Goal: Information Seeking & Learning: Check status

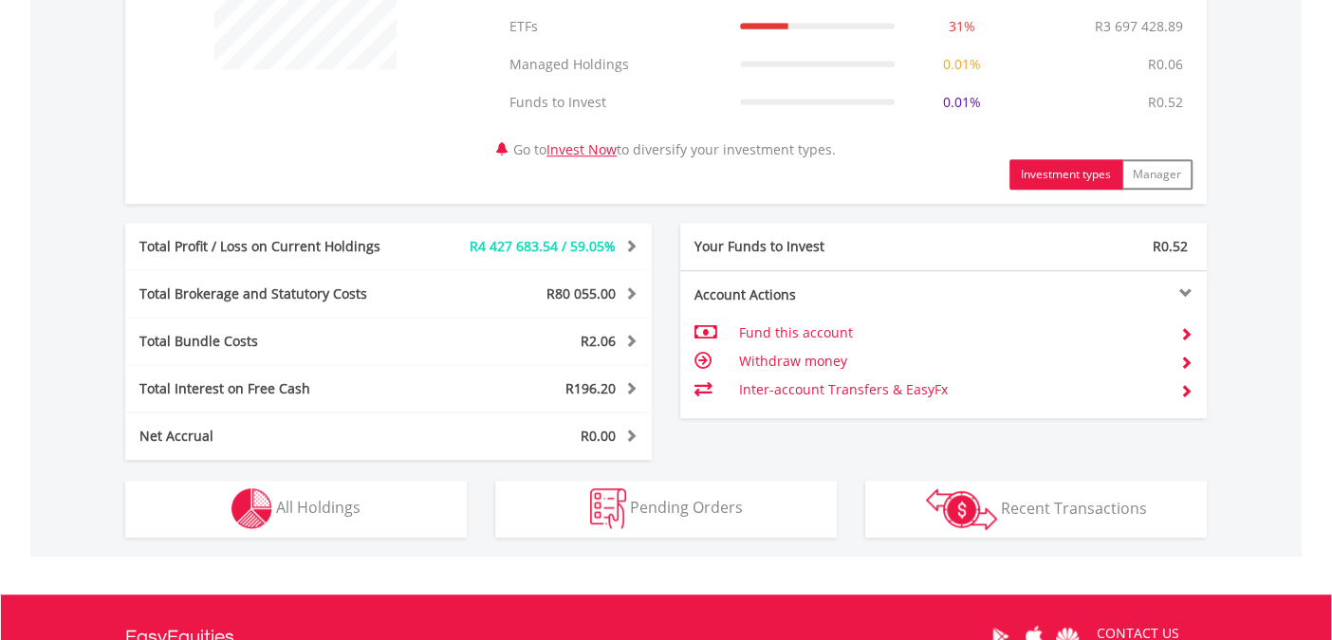
scroll to position [942, 0]
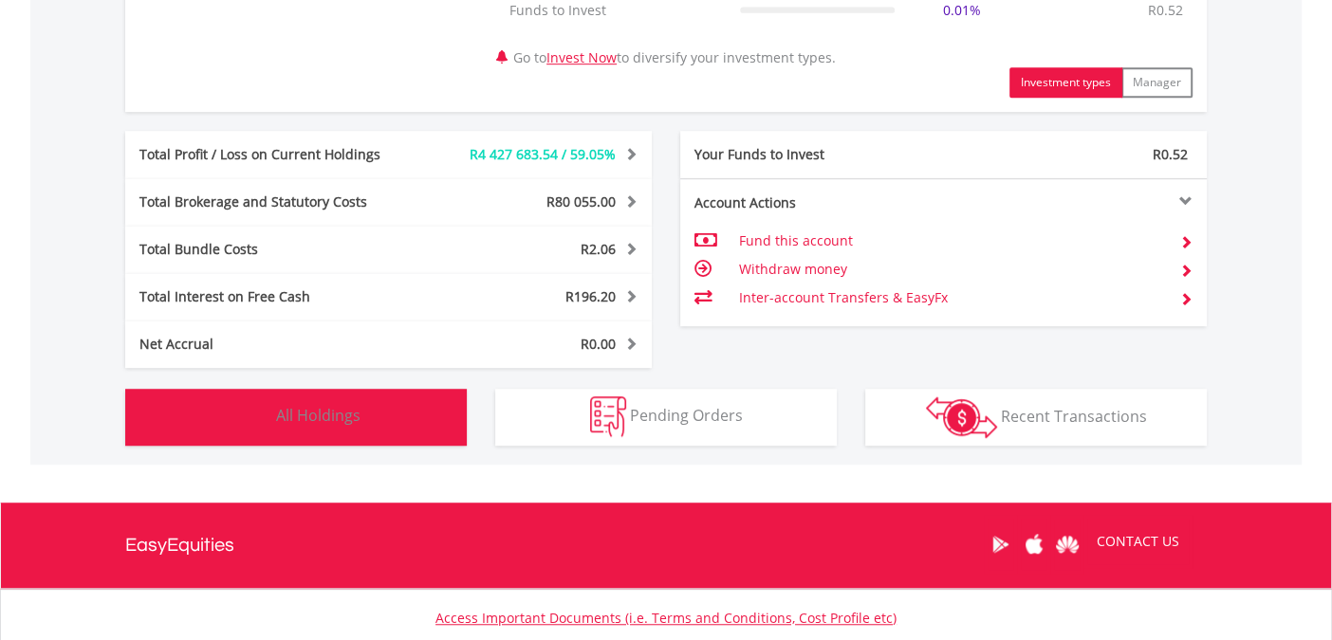
click at [342, 422] on span "All Holdings" at bounding box center [318, 415] width 84 height 21
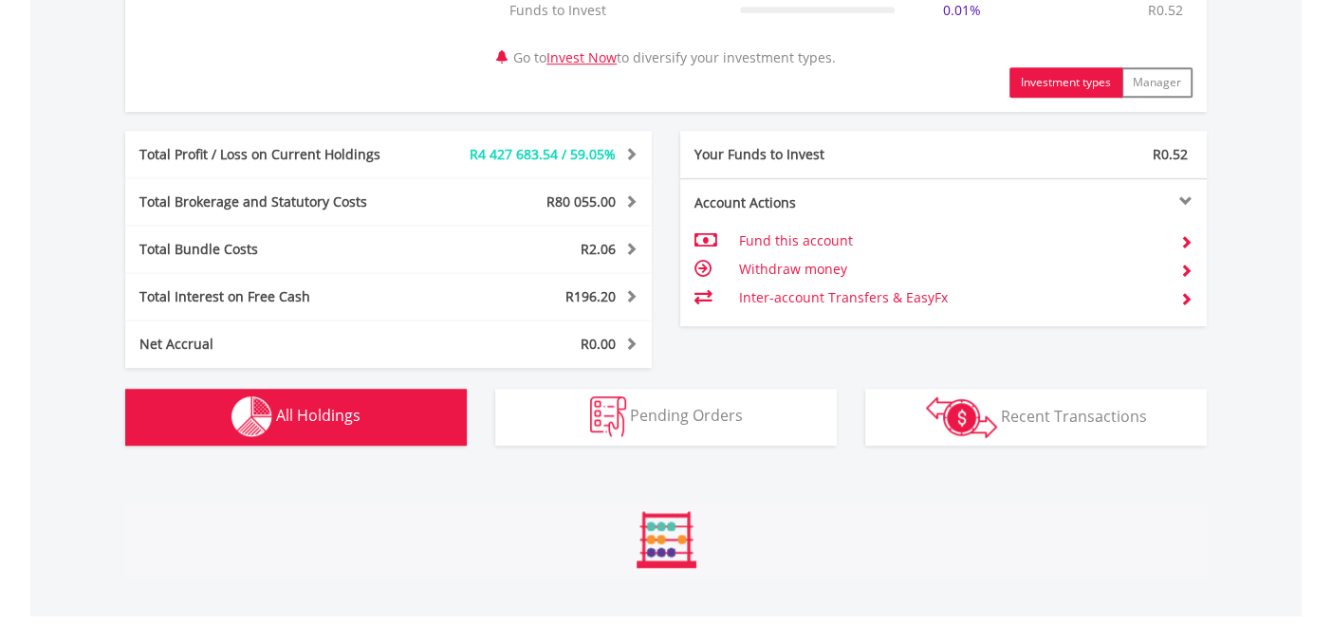
scroll to position [1443, 0]
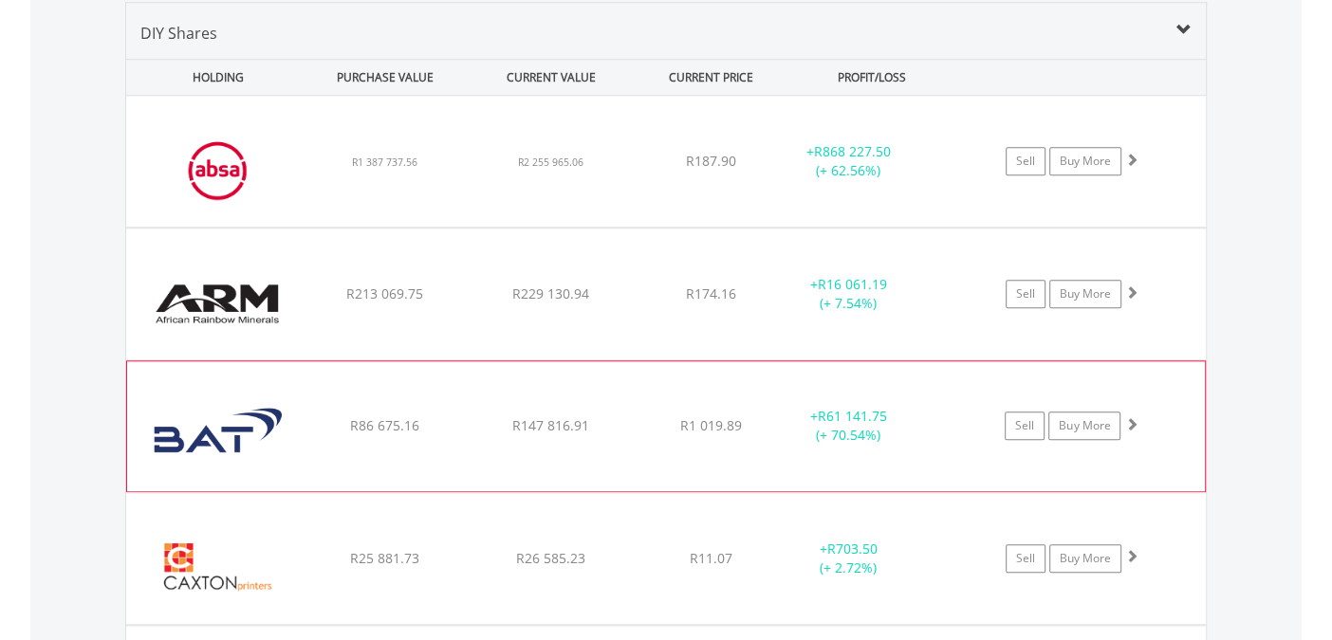
click at [1131, 423] on span at bounding box center [1130, 423] width 13 height 13
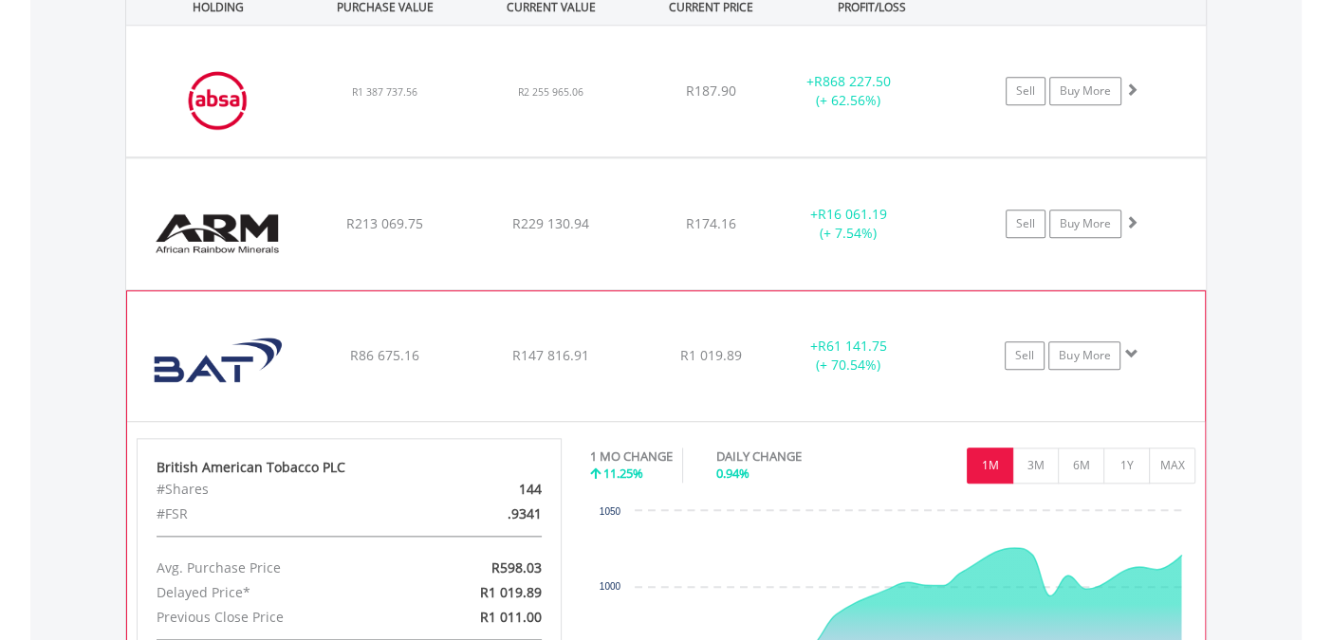
scroll to position [1547, 0]
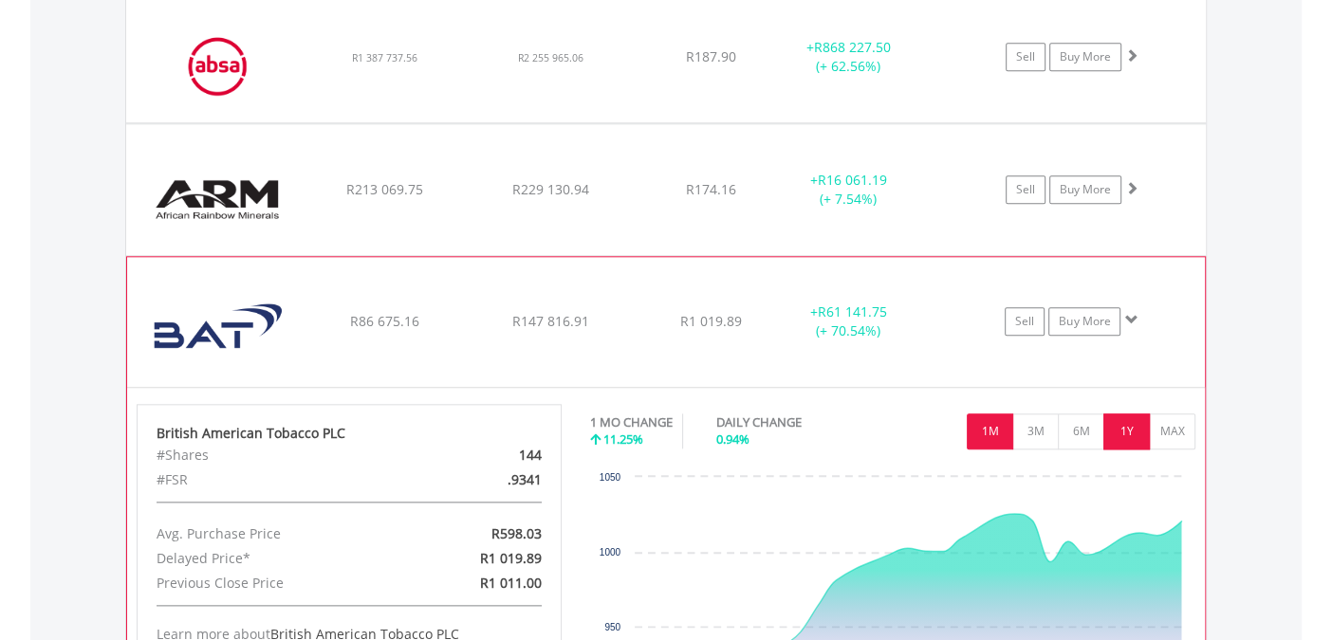
click at [1133, 430] on button "1Y" at bounding box center [1126, 432] width 46 height 36
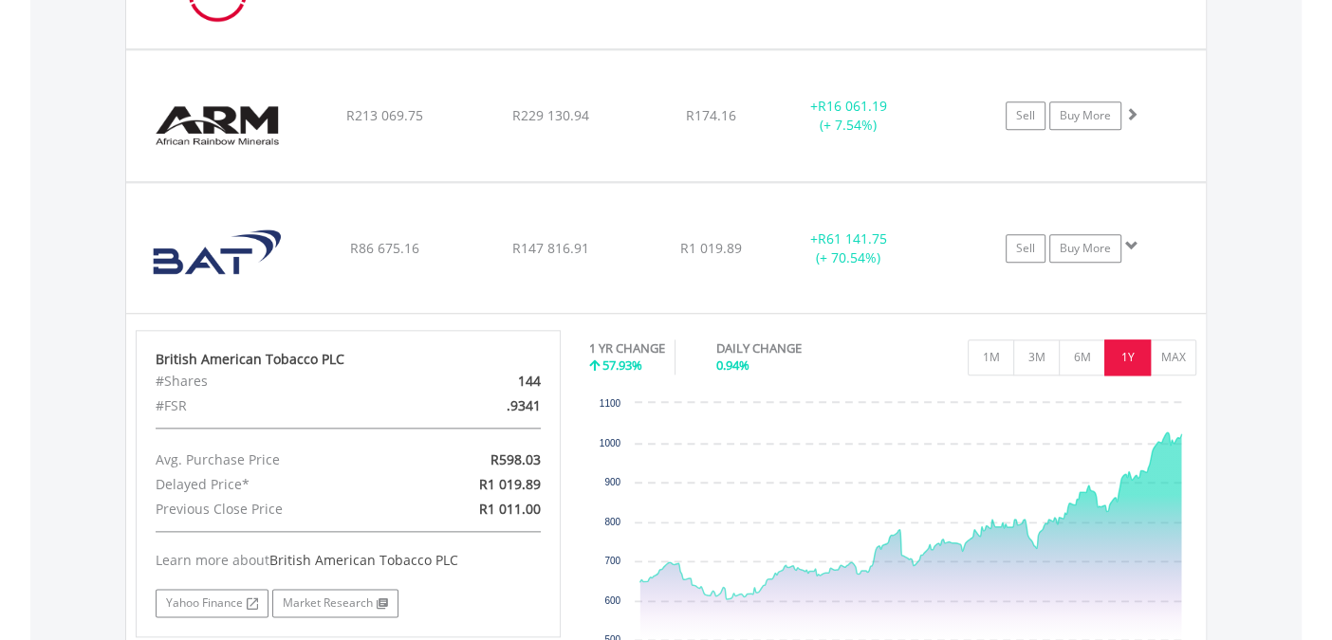
scroll to position [1757, 0]
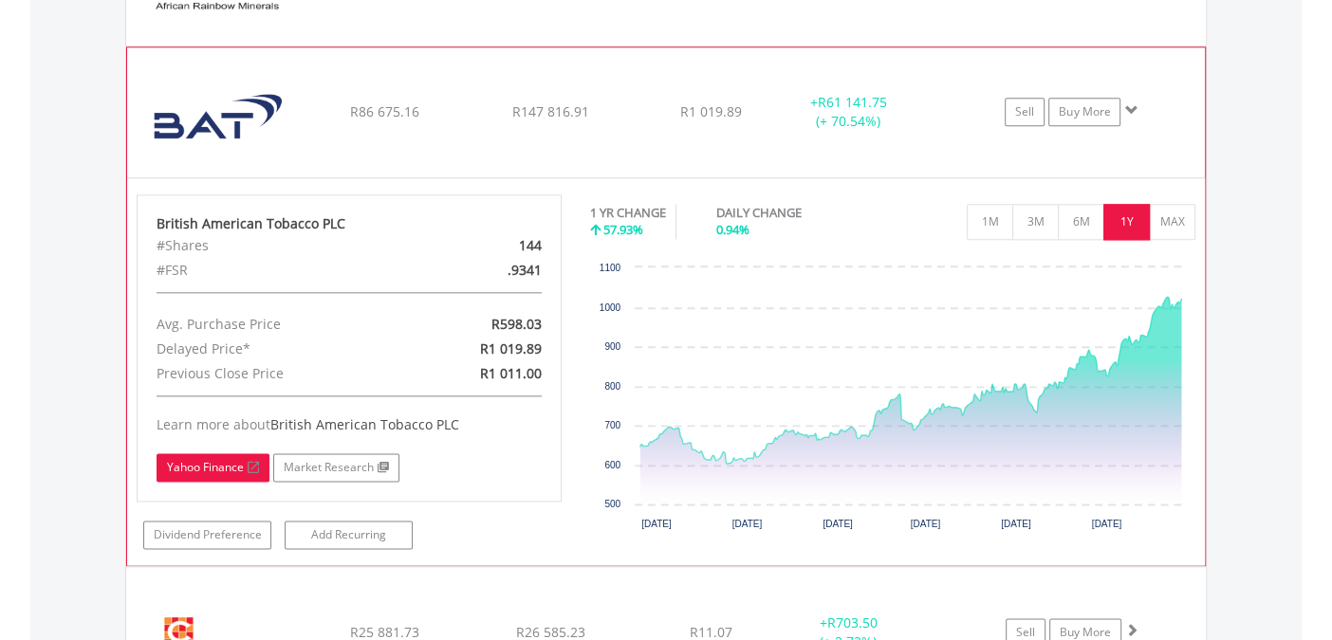
click at [185, 465] on link "Yahoo Finance" at bounding box center [213, 467] width 113 height 28
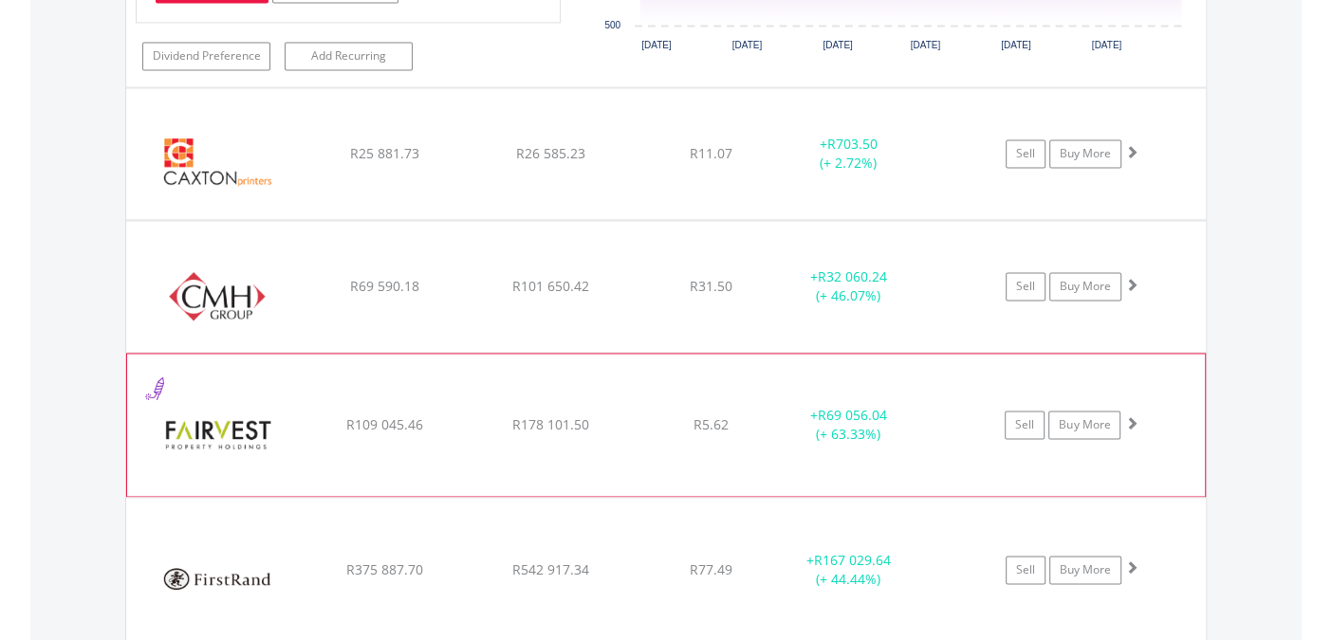
scroll to position [2281, 0]
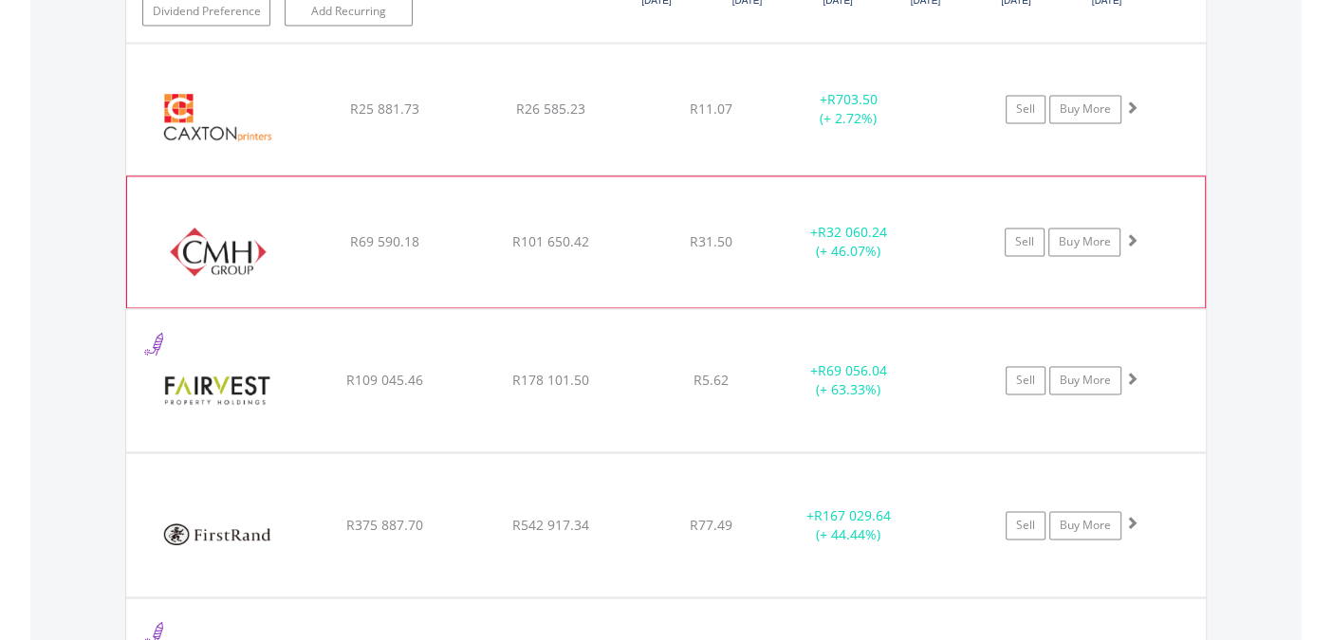
click at [1129, 233] on span at bounding box center [1130, 239] width 13 height 13
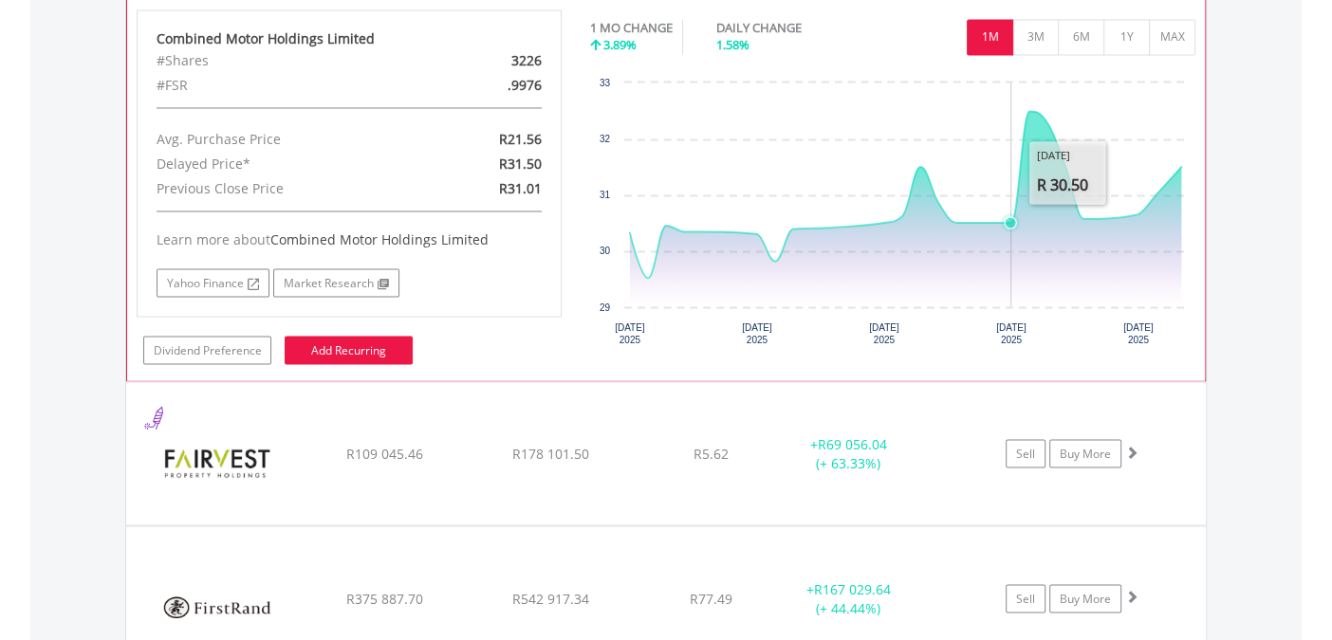
scroll to position [2595, 0]
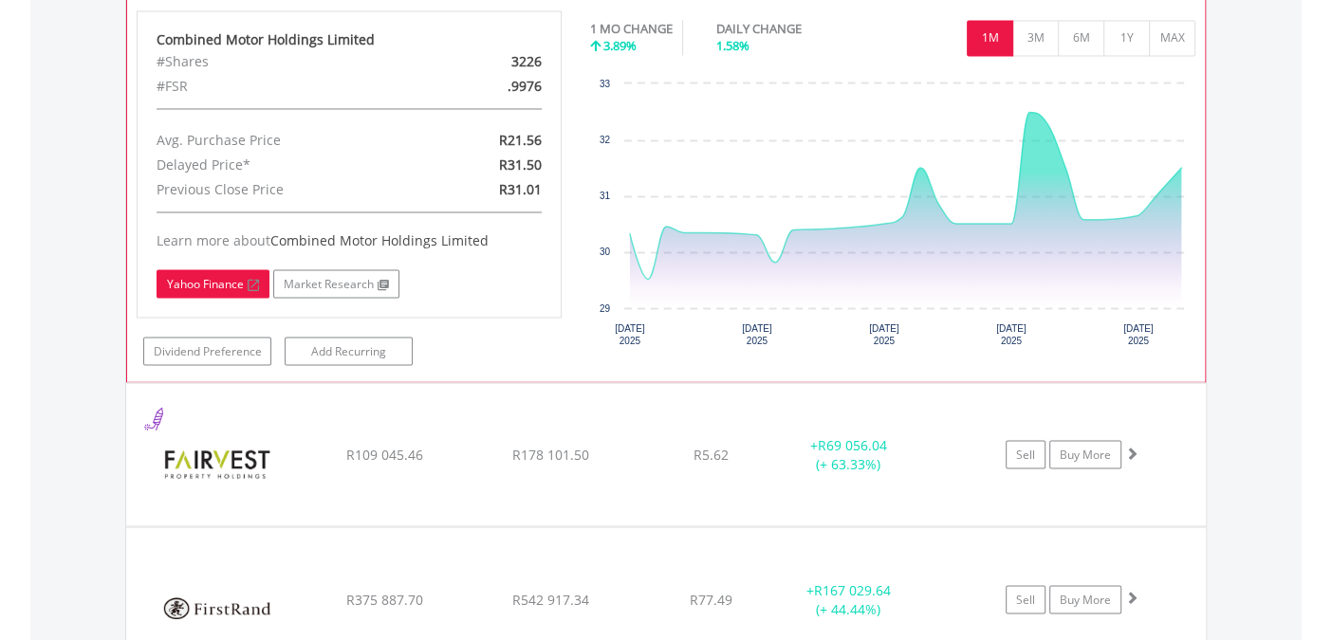
click at [222, 273] on link "Yahoo Finance" at bounding box center [213, 283] width 113 height 28
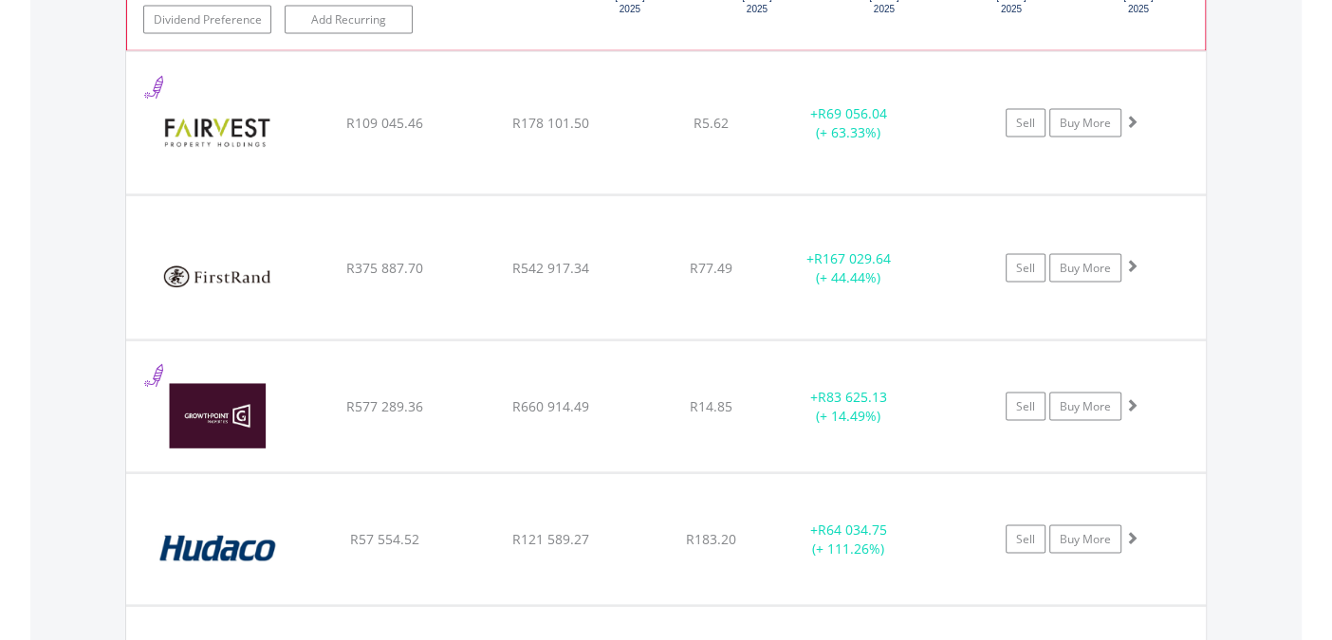
scroll to position [2910, 0]
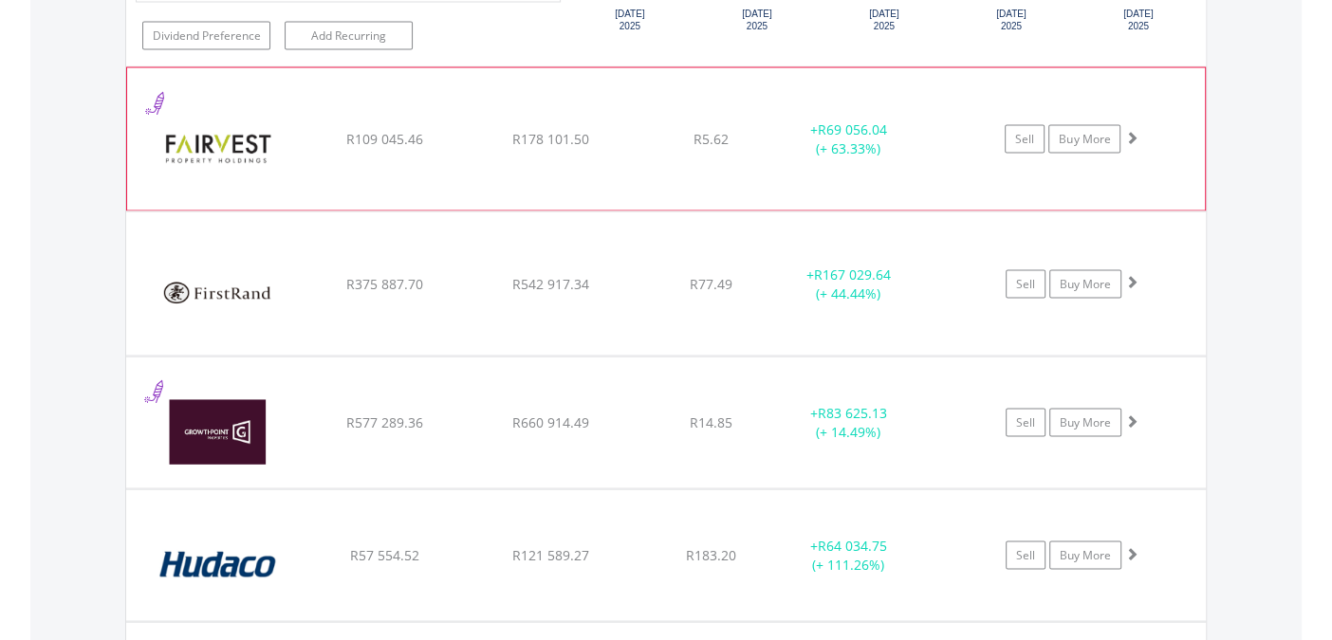
click at [1133, 131] on span at bounding box center [1130, 137] width 13 height 13
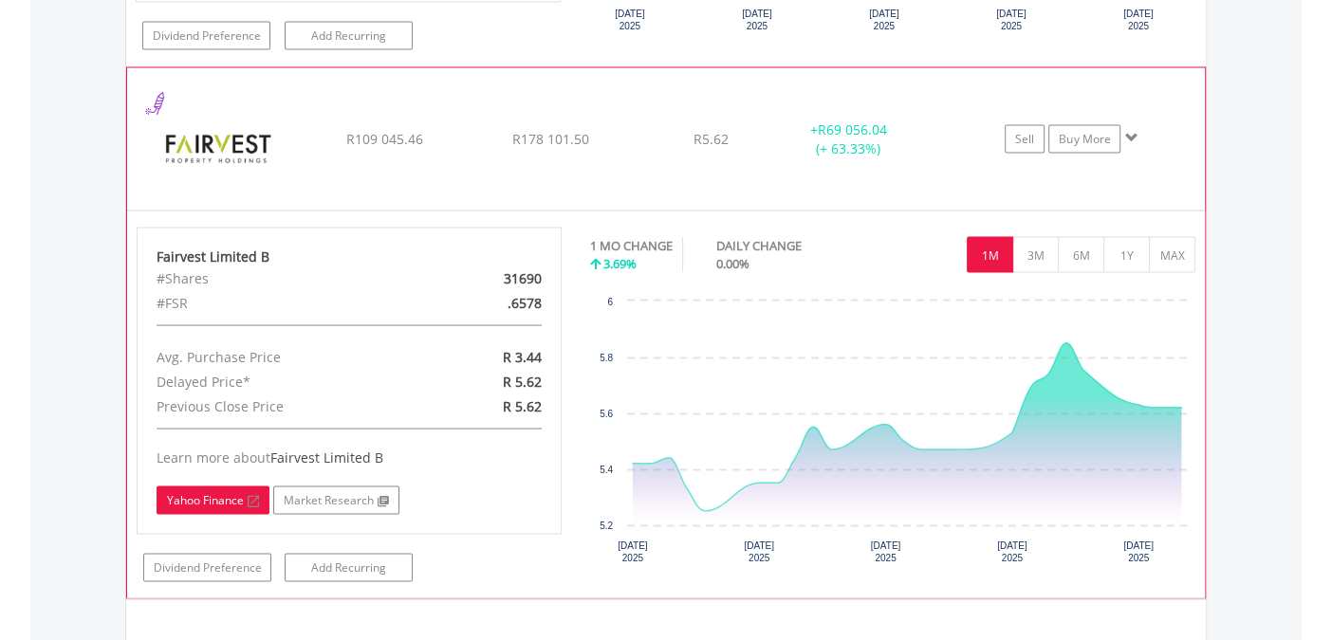
click at [214, 490] on link "Yahoo Finance" at bounding box center [213, 501] width 113 height 28
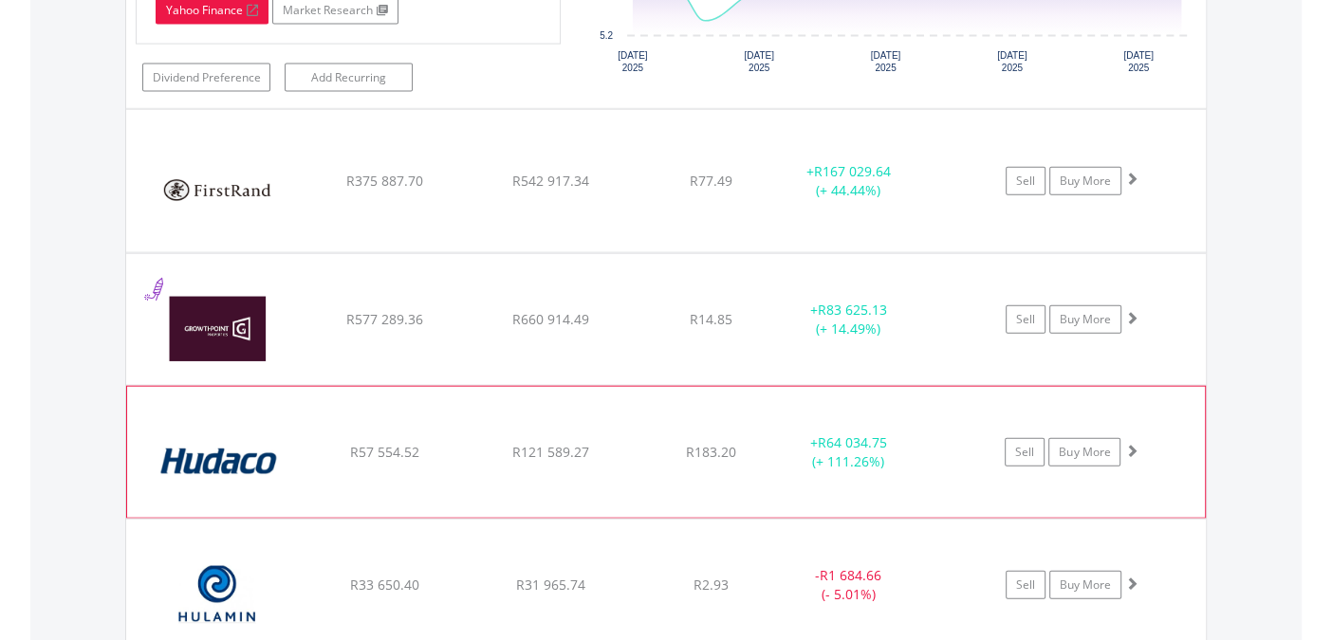
scroll to position [3433, 0]
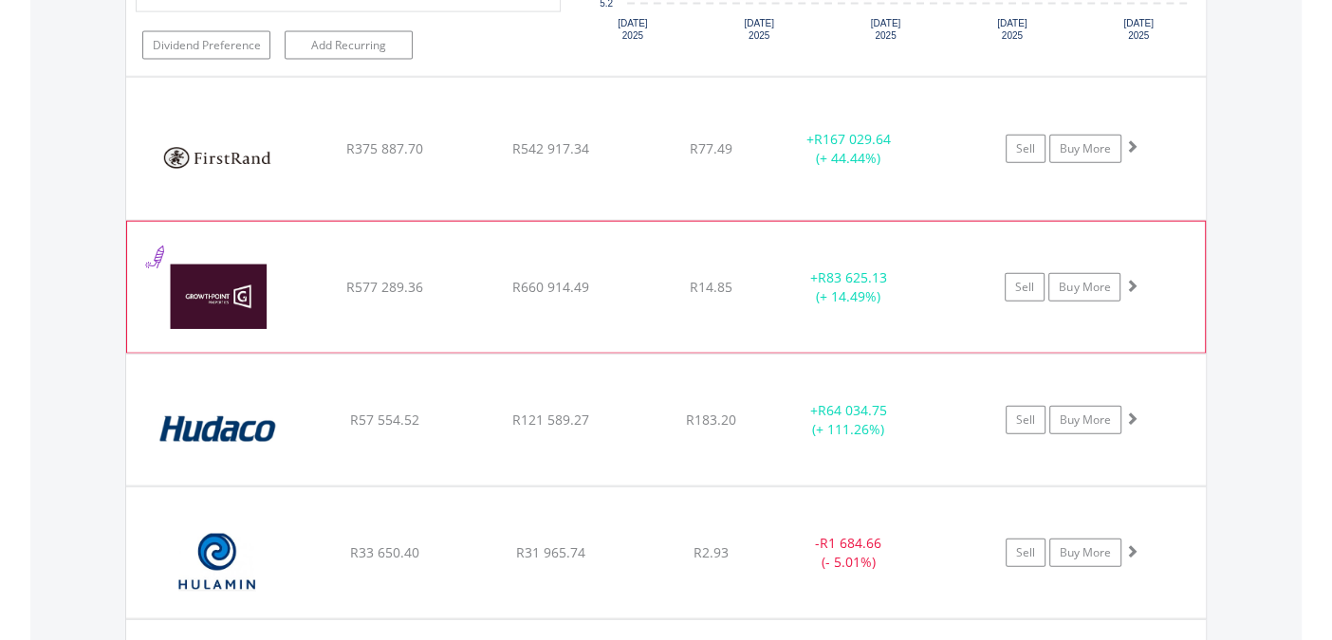
click at [1133, 279] on span at bounding box center [1130, 285] width 13 height 13
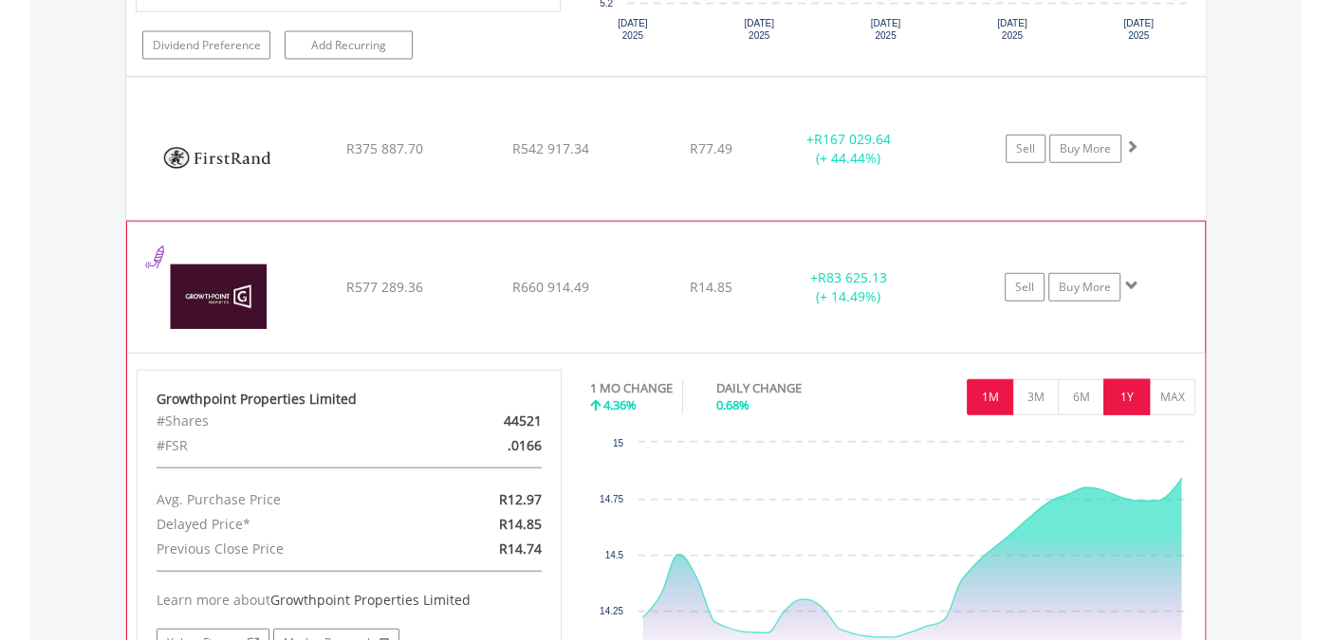
click at [1127, 384] on button "1Y" at bounding box center [1126, 397] width 46 height 36
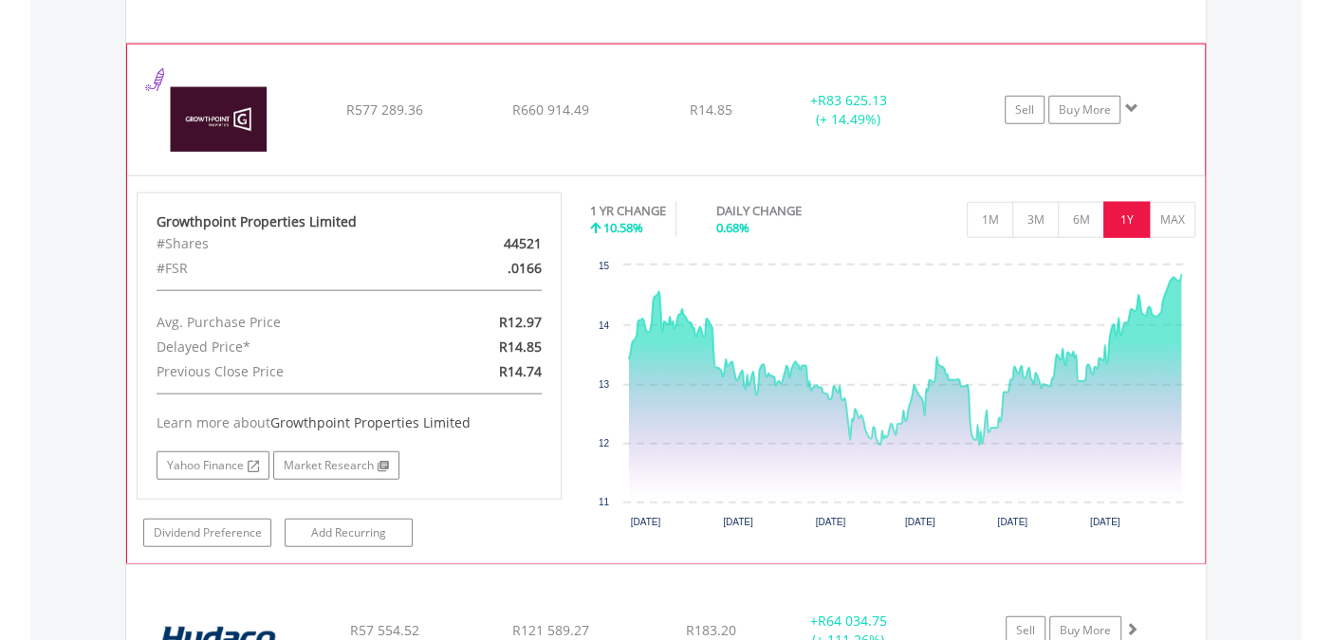
scroll to position [3643, 0]
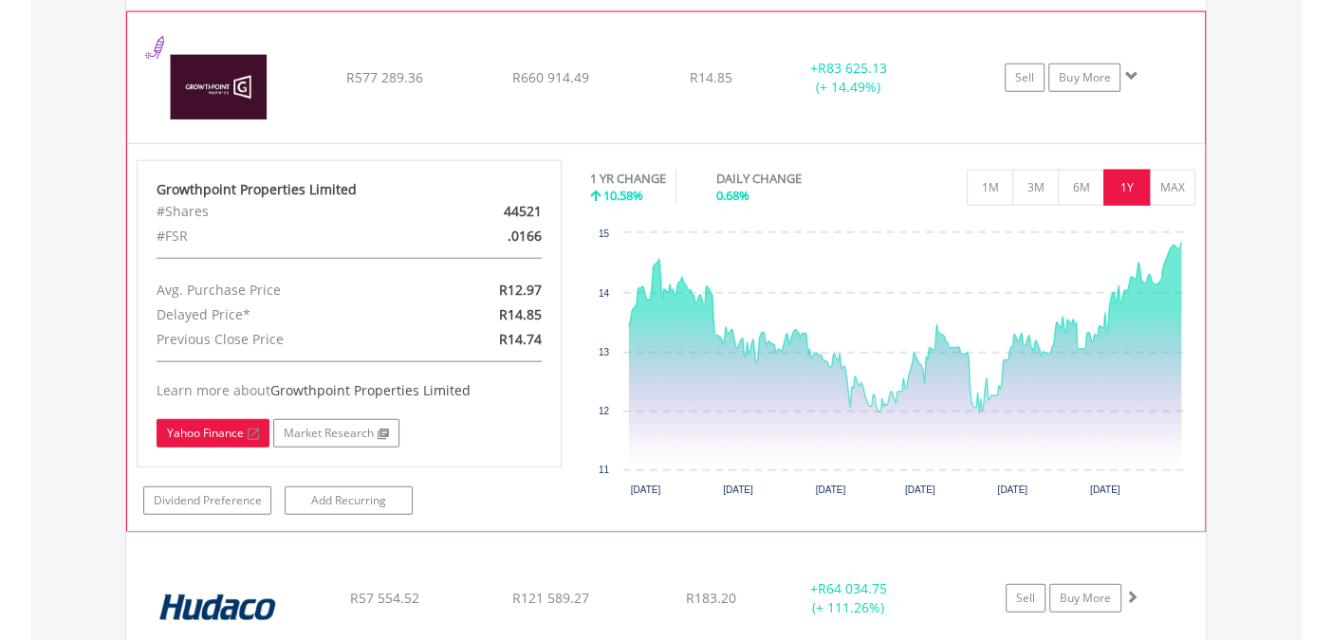
click at [177, 419] on link "Yahoo Finance" at bounding box center [213, 433] width 113 height 28
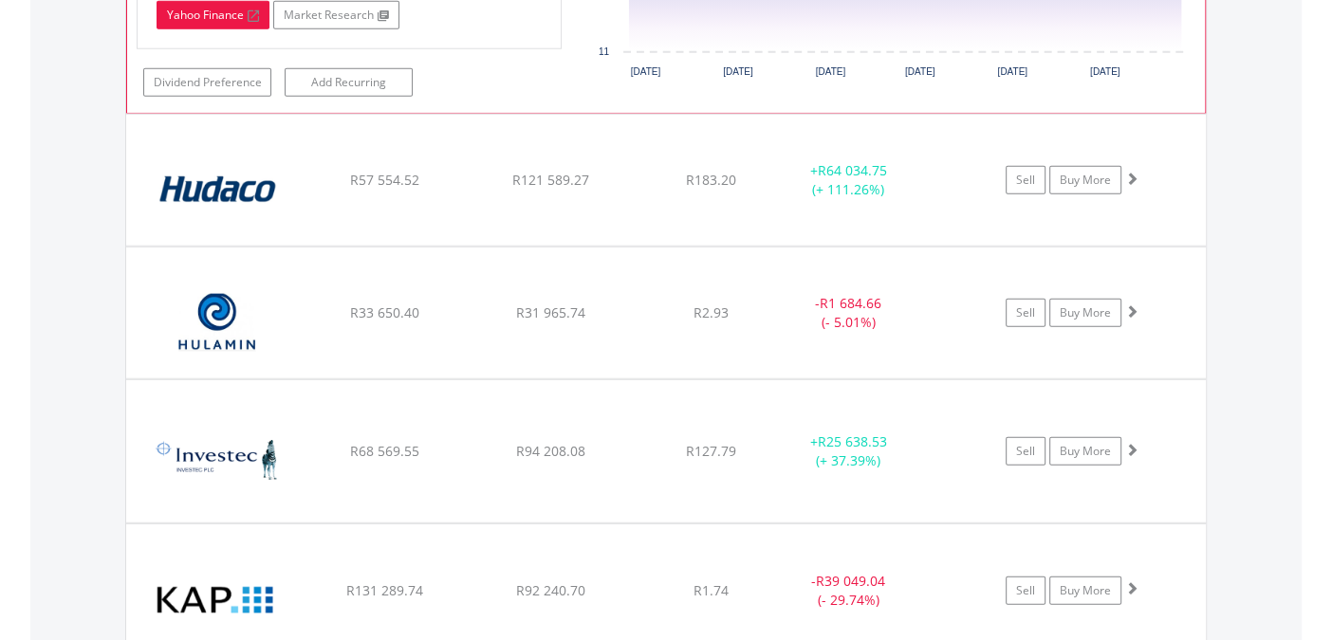
scroll to position [4061, 0]
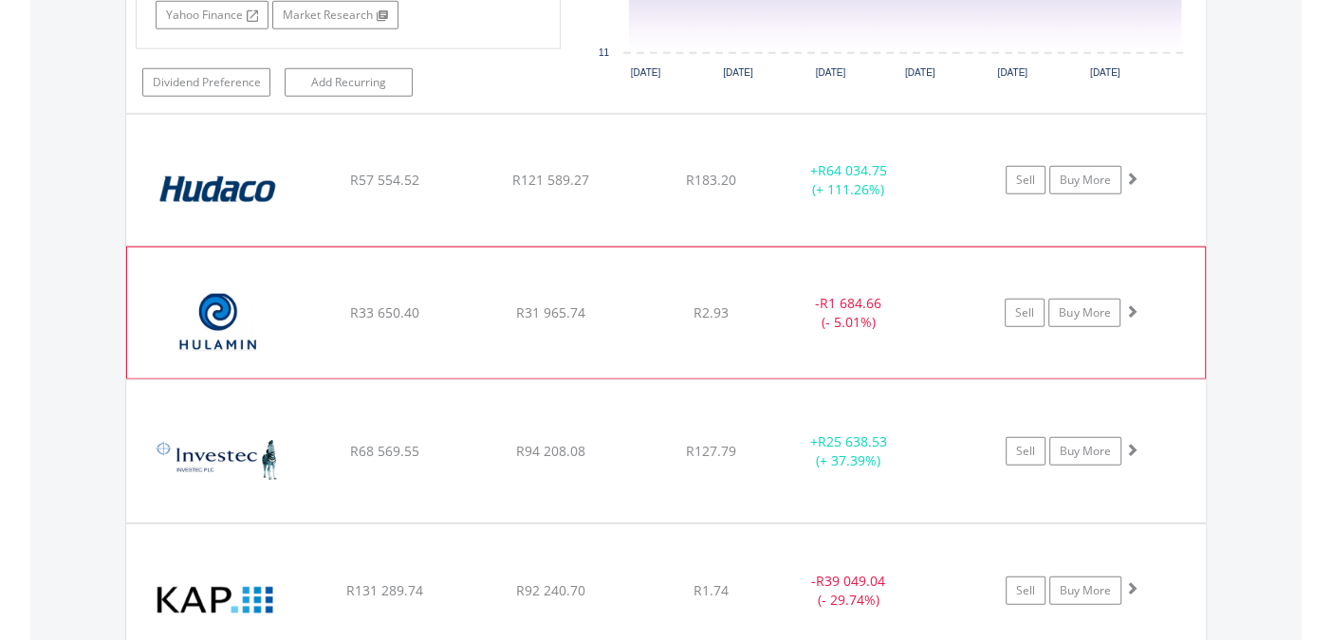
click at [1131, 305] on span at bounding box center [1130, 311] width 13 height 13
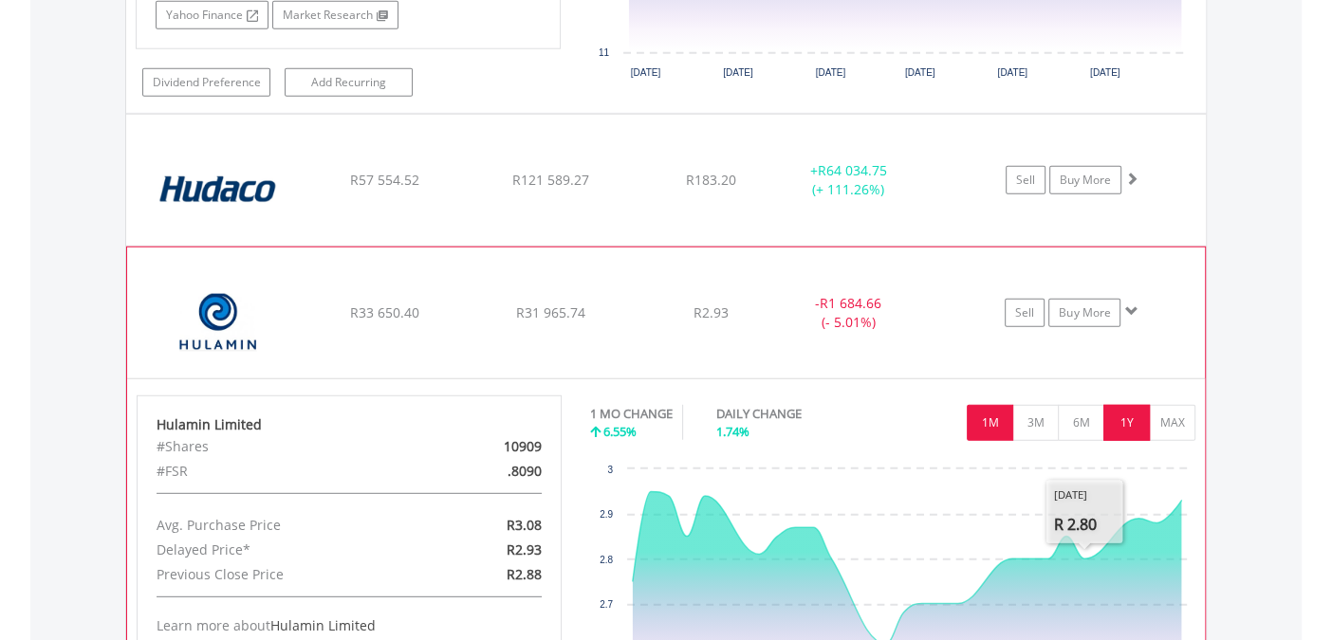
click at [1132, 406] on button "1Y" at bounding box center [1126, 423] width 46 height 36
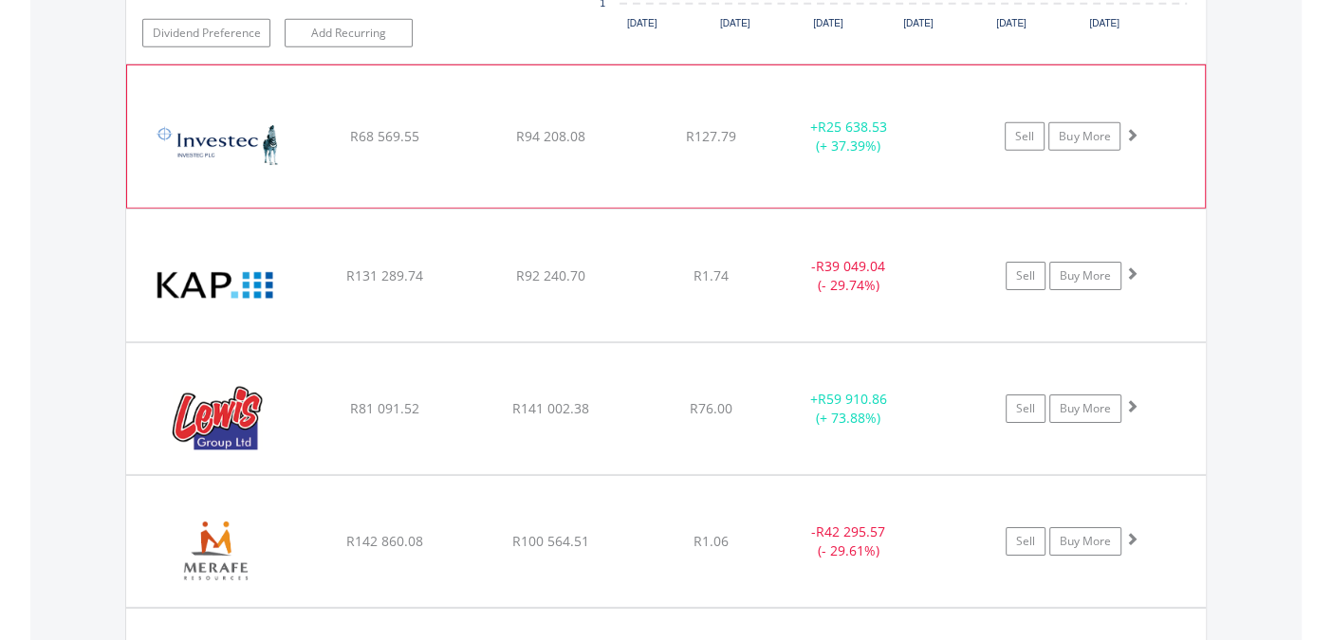
scroll to position [4794, 0]
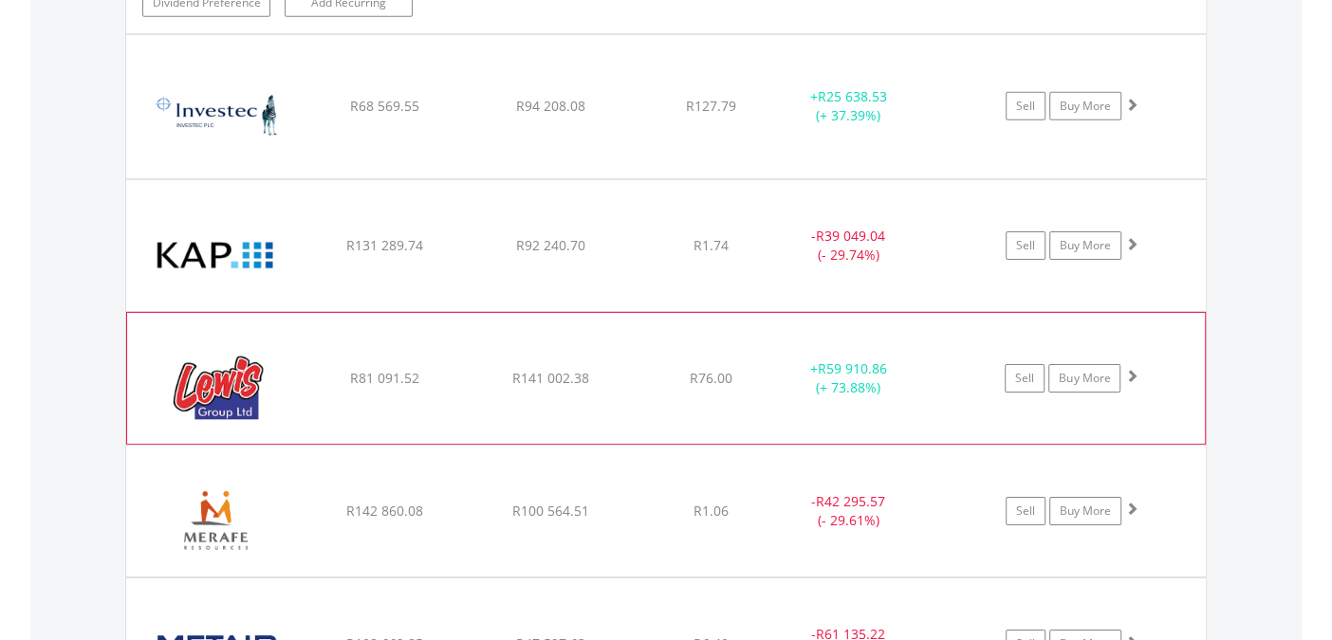
click at [1131, 369] on span at bounding box center [1130, 375] width 13 height 13
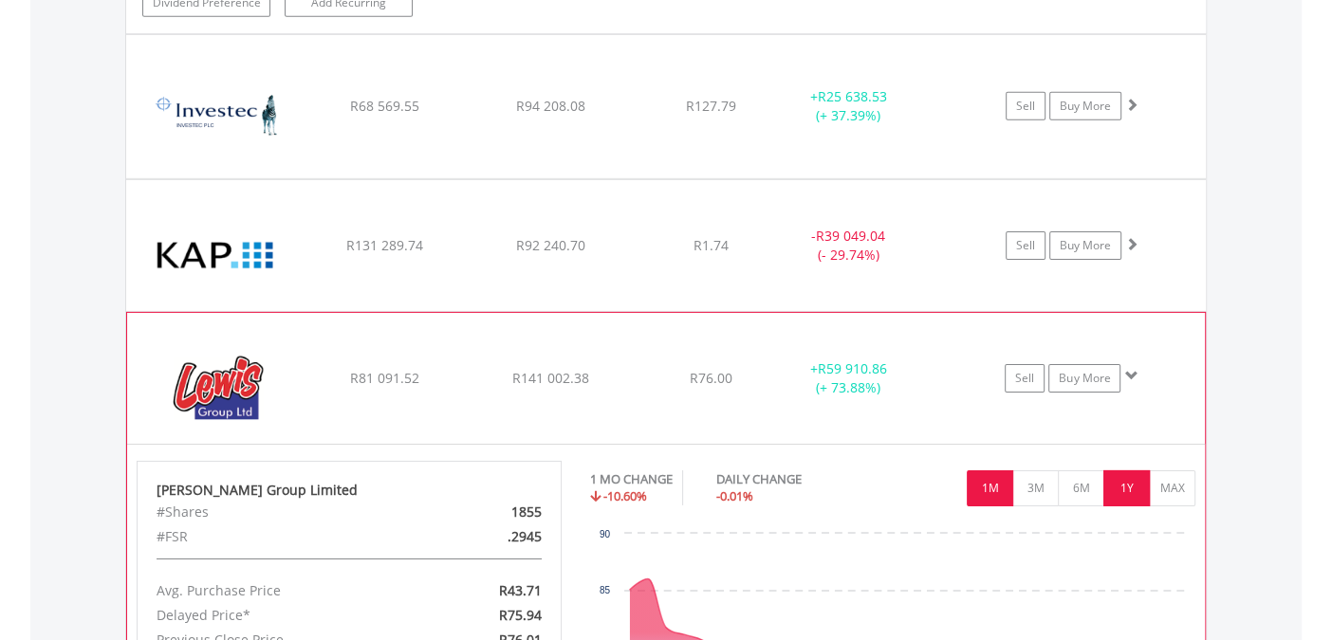
click at [1129, 471] on button "1Y" at bounding box center [1126, 489] width 46 height 36
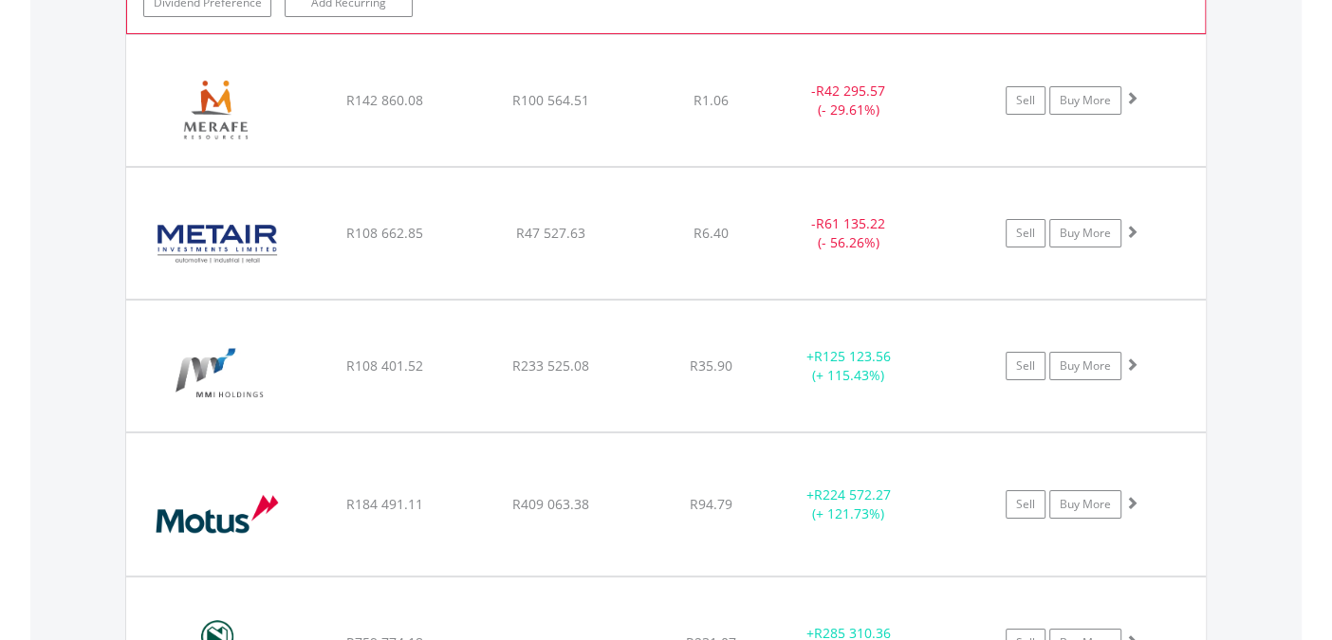
scroll to position [5632, 0]
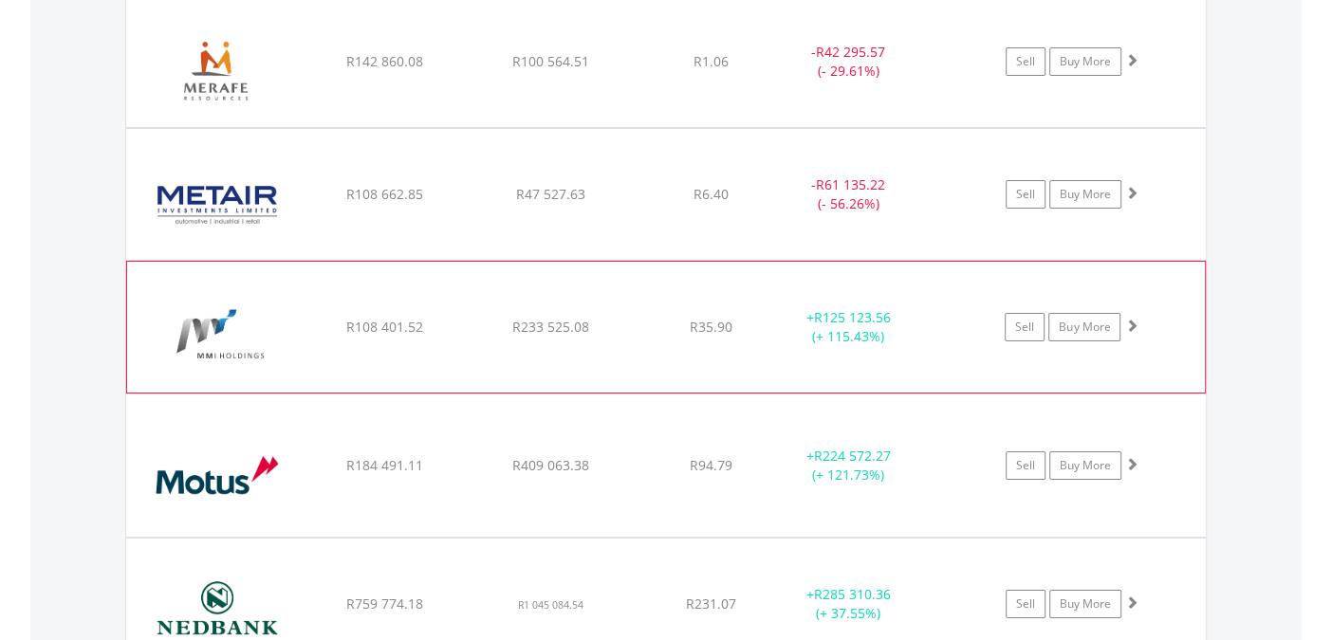
click at [1132, 319] on span at bounding box center [1130, 325] width 13 height 13
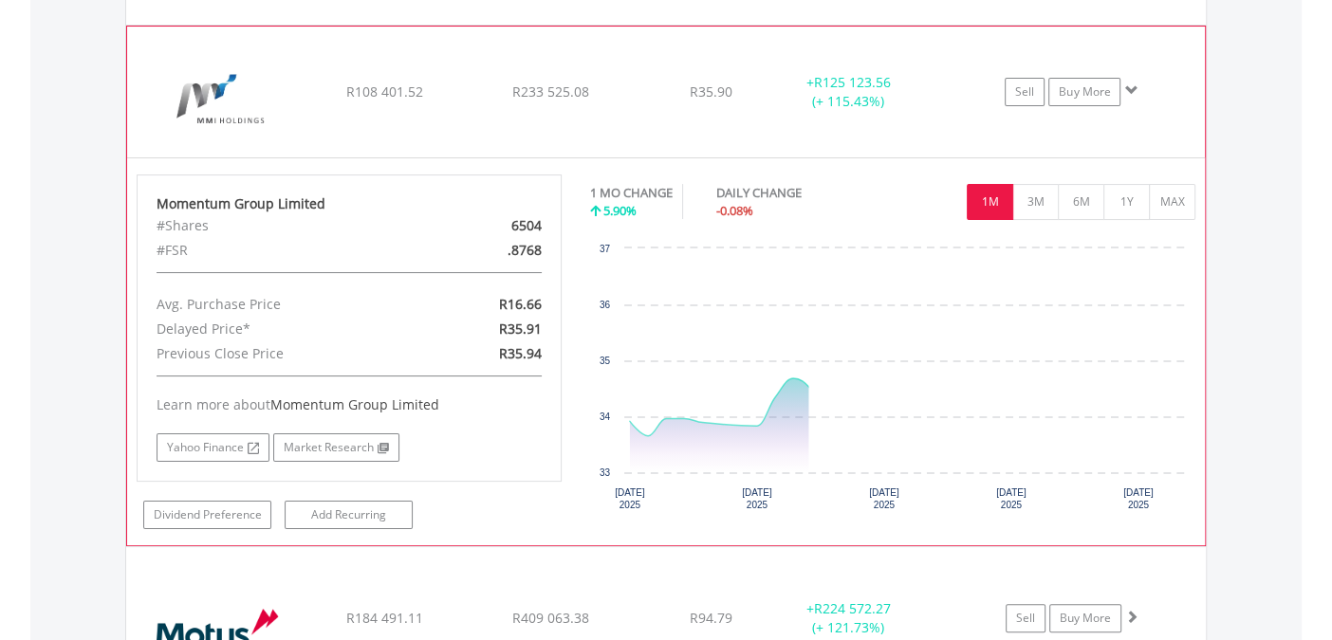
scroll to position [5947, 0]
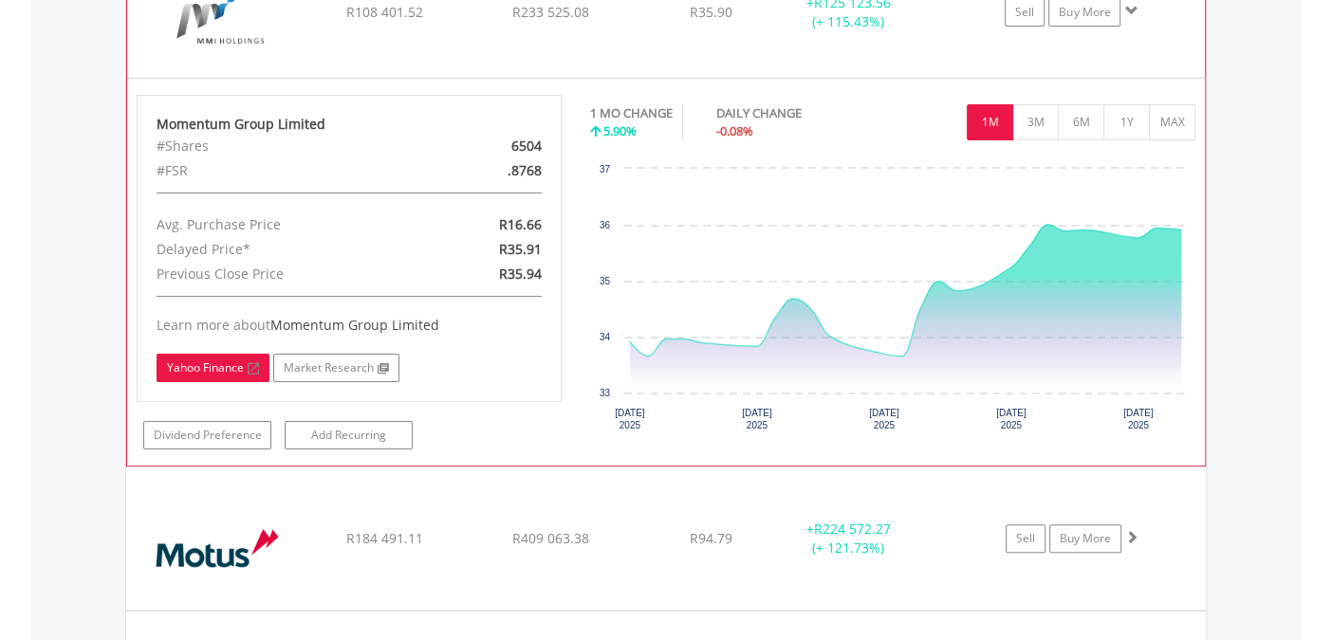
click at [235, 354] on link "Yahoo Finance" at bounding box center [213, 368] width 113 height 28
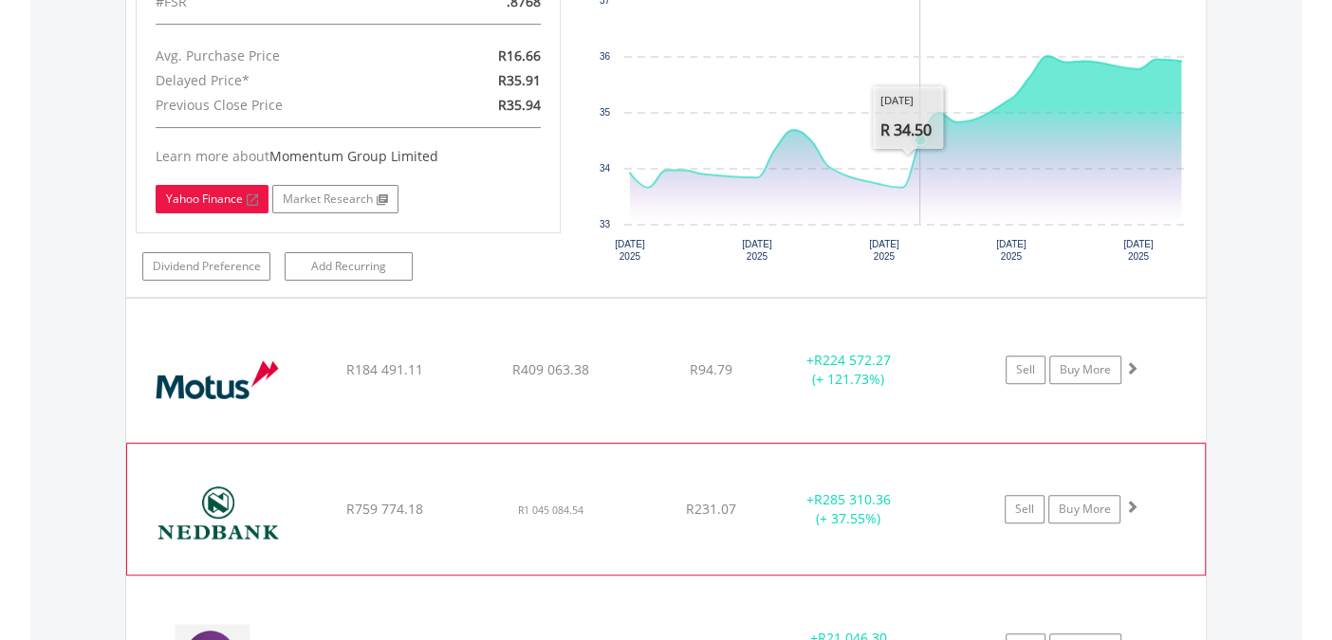
scroll to position [6261, 0]
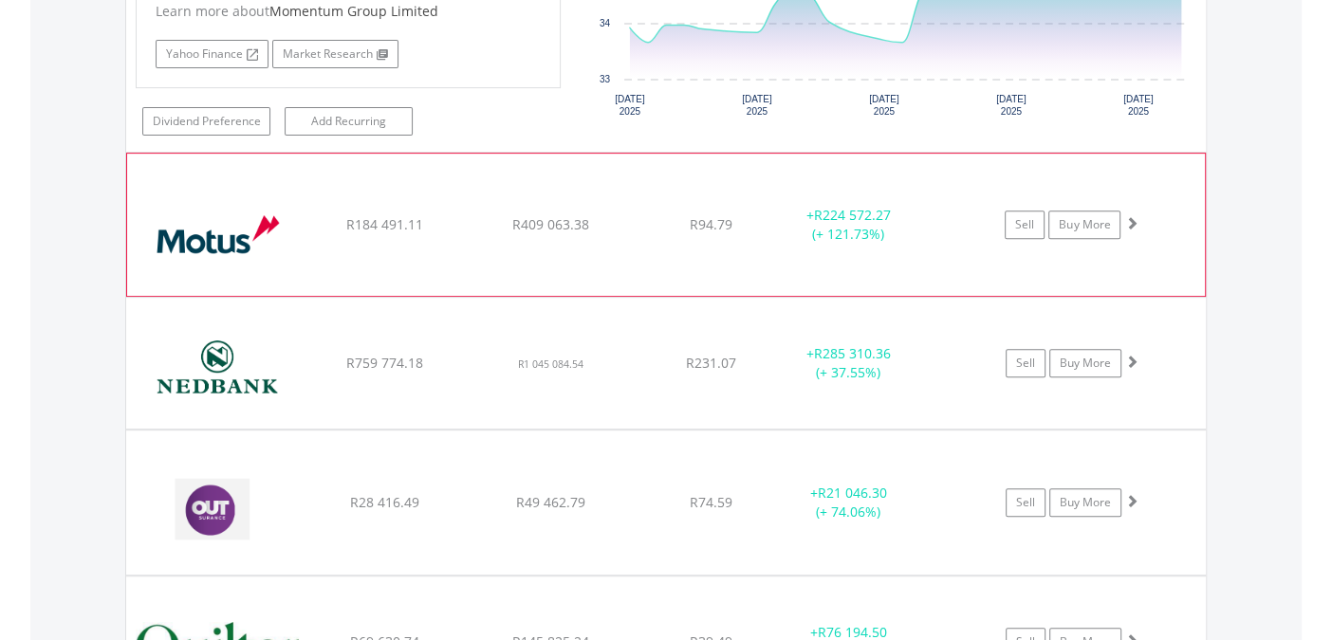
click at [1134, 216] on span at bounding box center [1130, 222] width 13 height 13
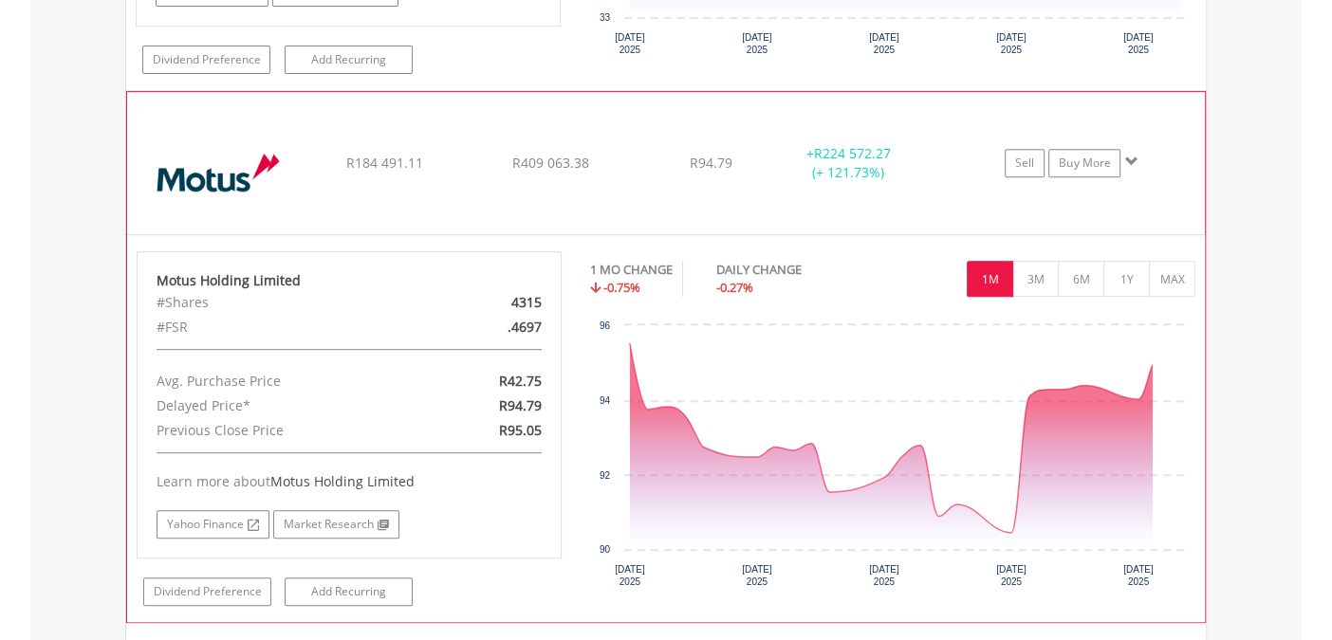
scroll to position [6365, 0]
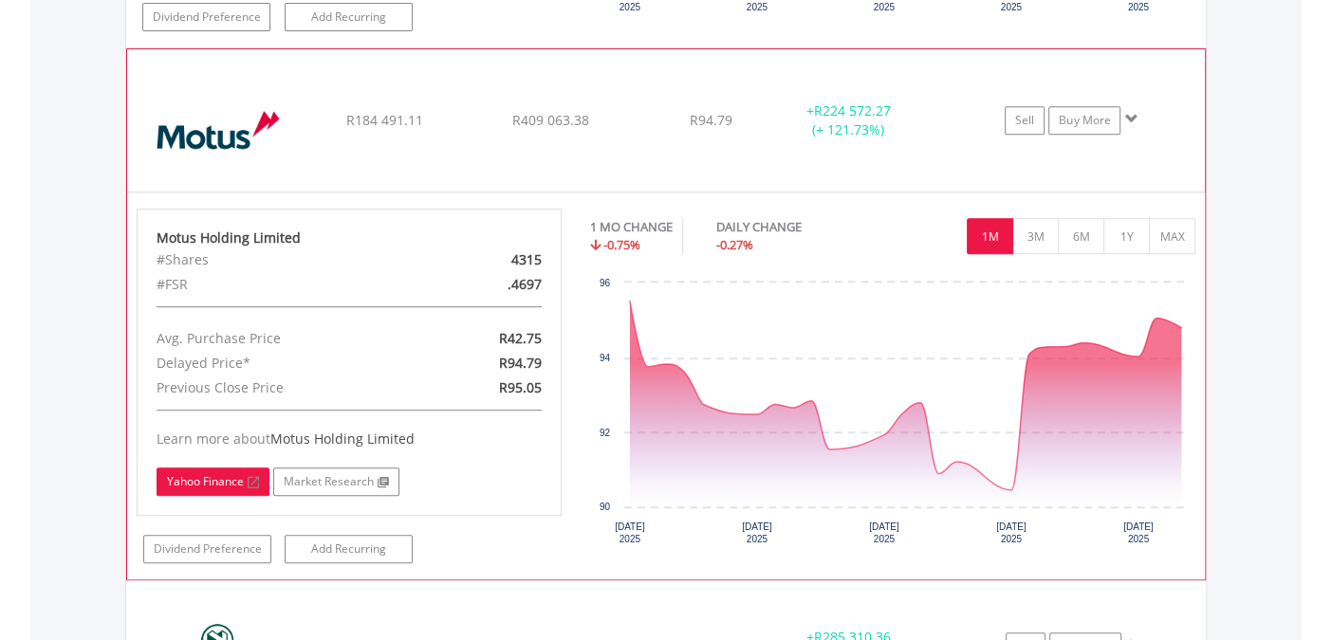
click at [230, 468] on link "Yahoo Finance" at bounding box center [213, 482] width 113 height 28
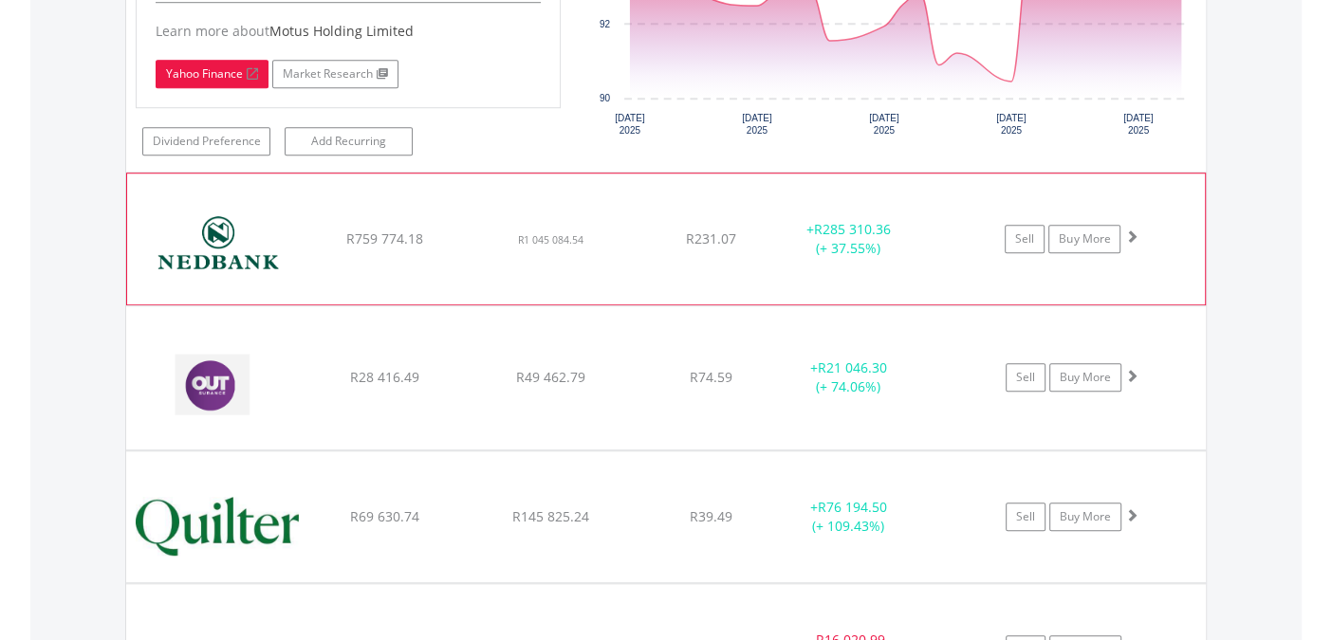
scroll to position [6890, 0]
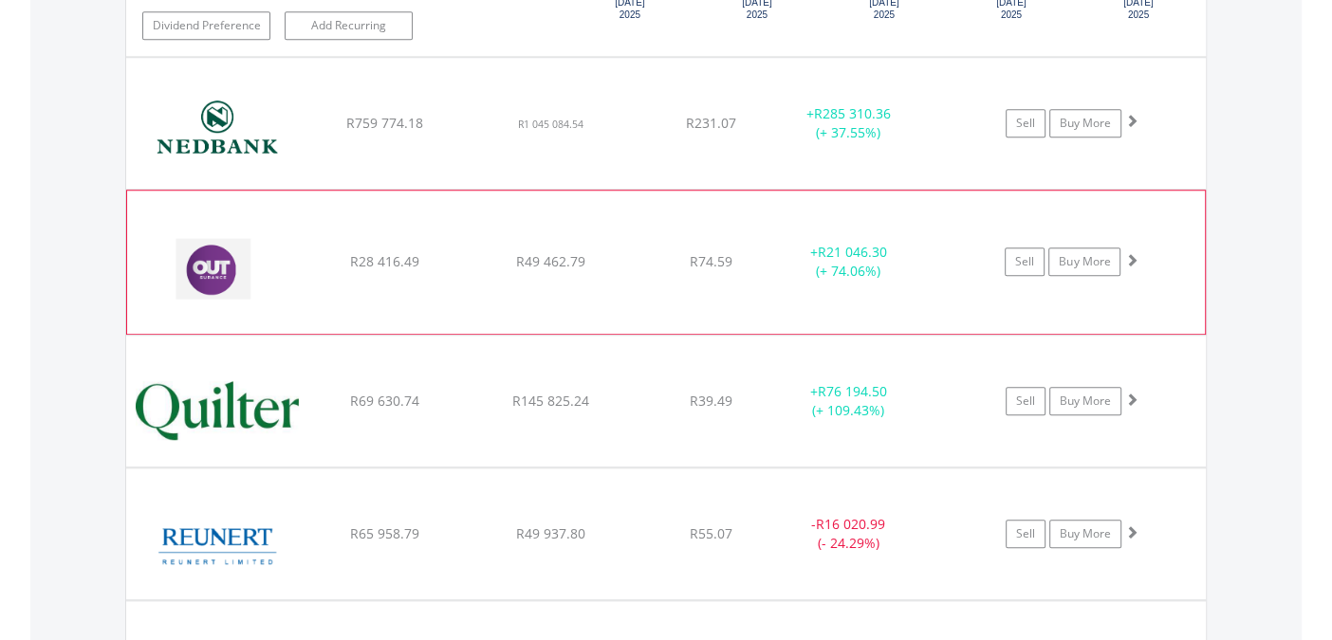
click at [1133, 253] on span at bounding box center [1130, 259] width 13 height 13
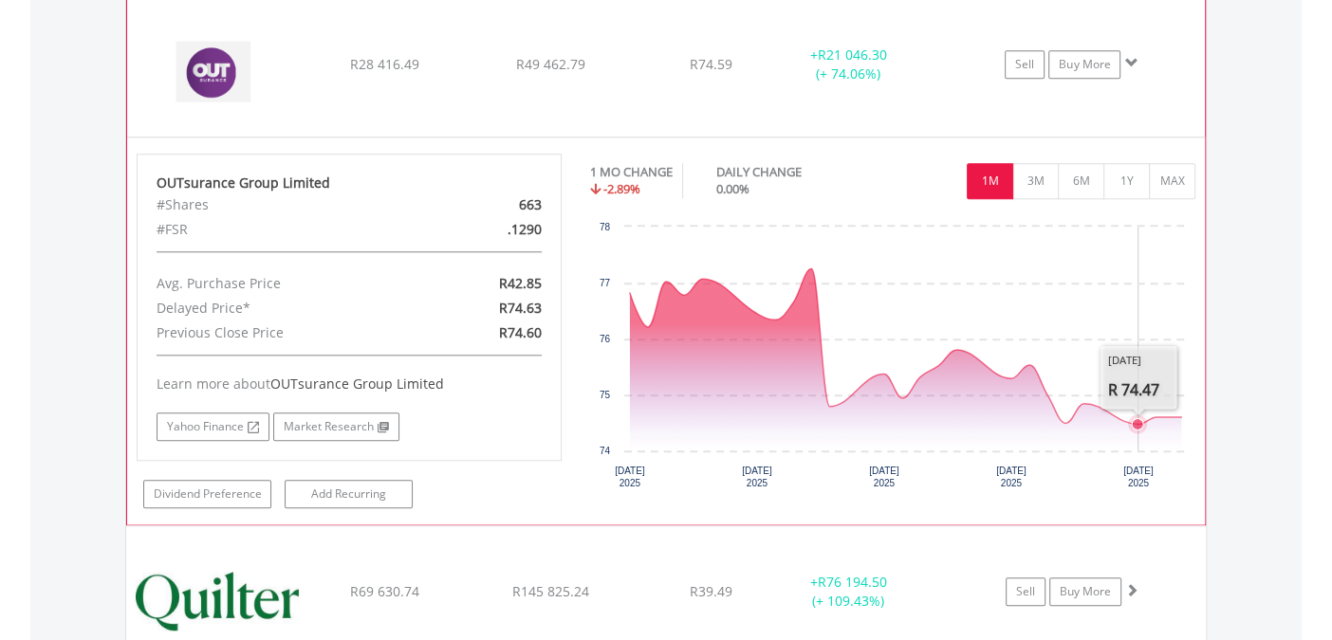
scroll to position [7099, 0]
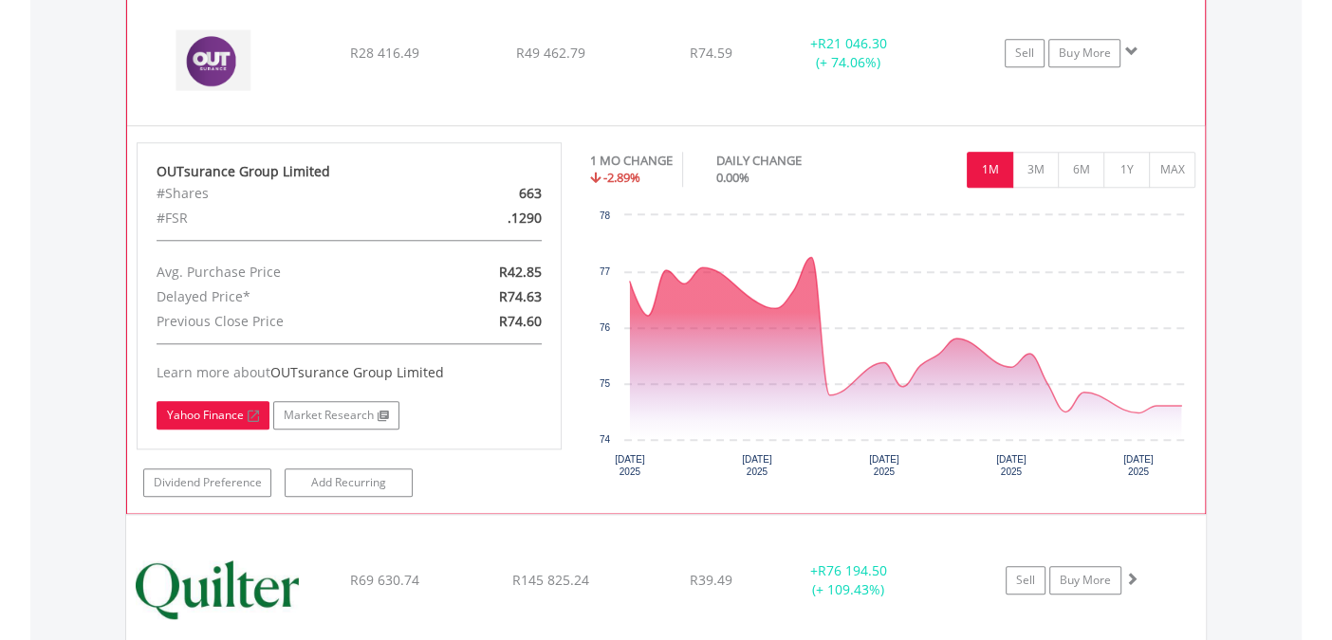
click at [217, 401] on link "Yahoo Finance" at bounding box center [213, 415] width 113 height 28
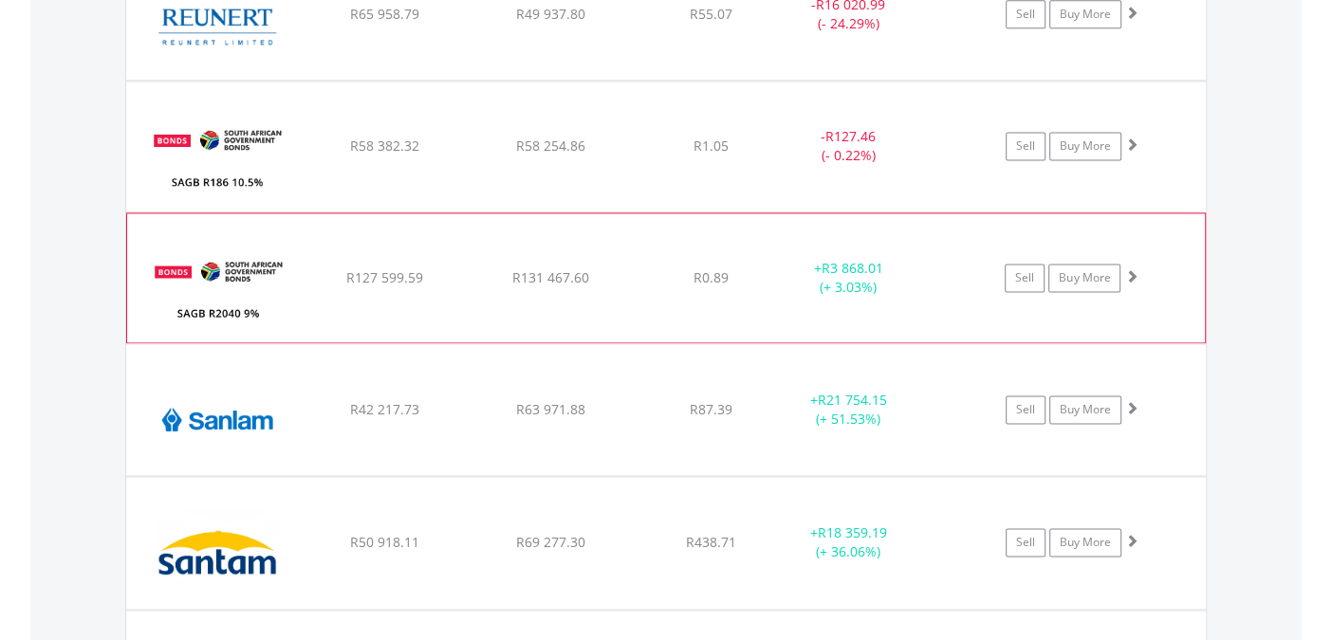
scroll to position [7832, 0]
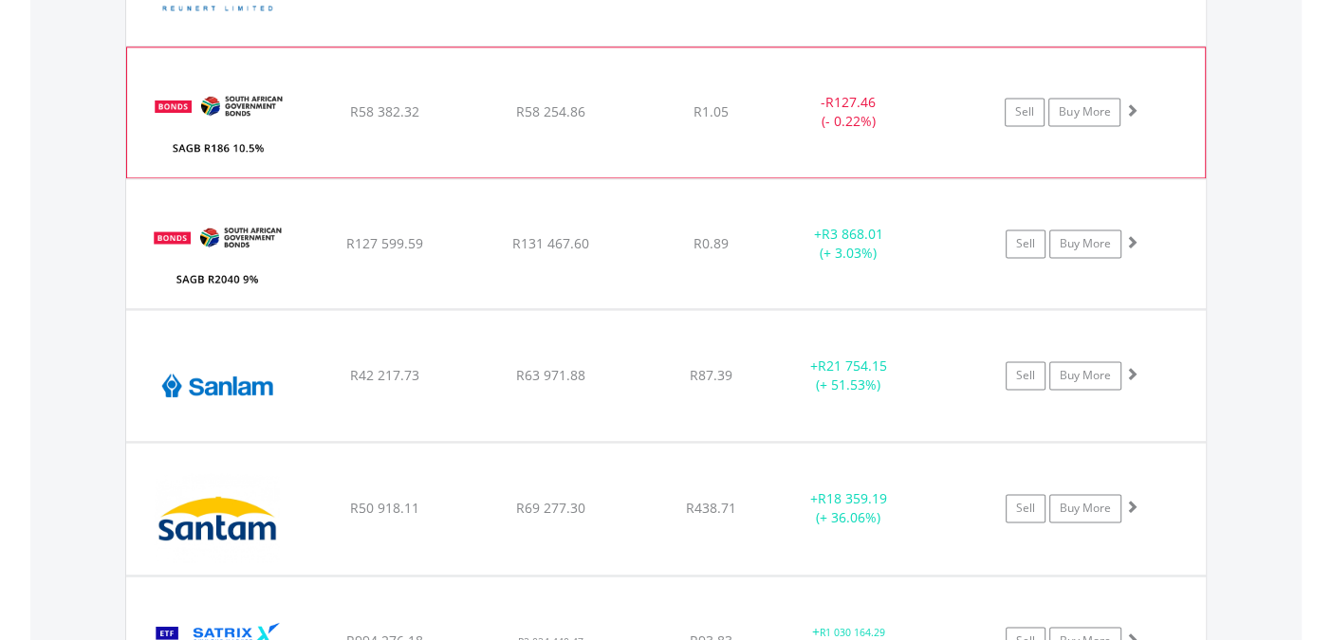
click at [1133, 103] on span at bounding box center [1130, 109] width 13 height 13
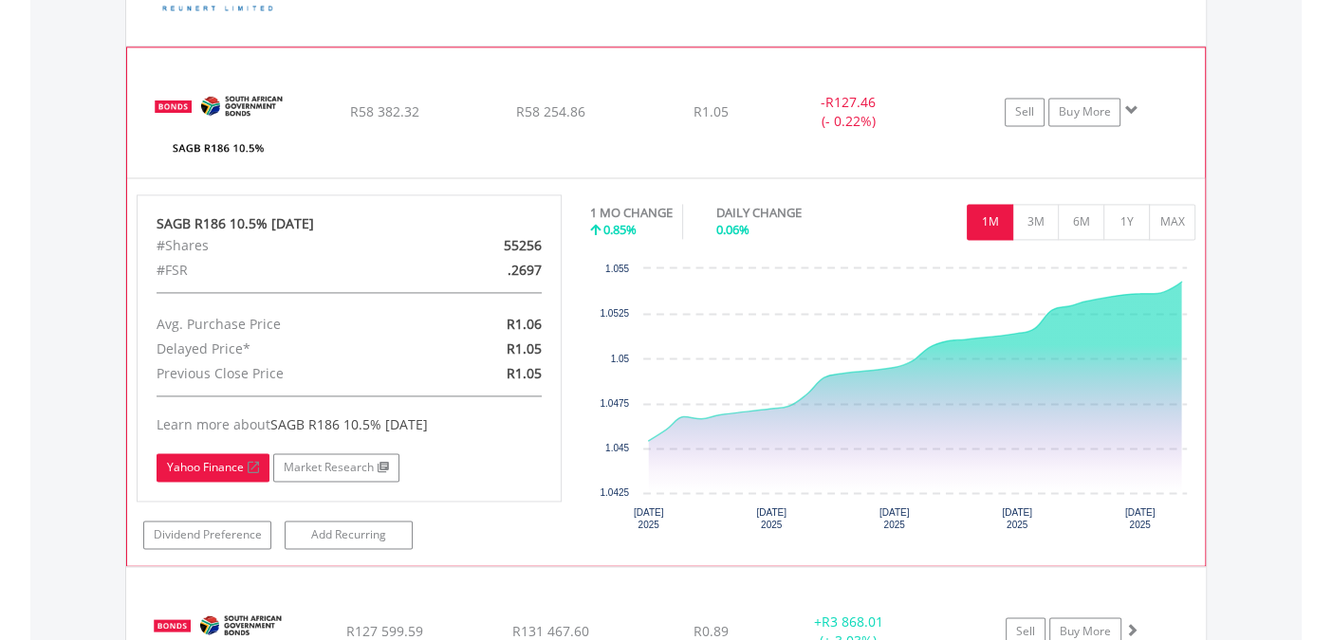
click at [201, 453] on link "Yahoo Finance" at bounding box center [213, 467] width 113 height 28
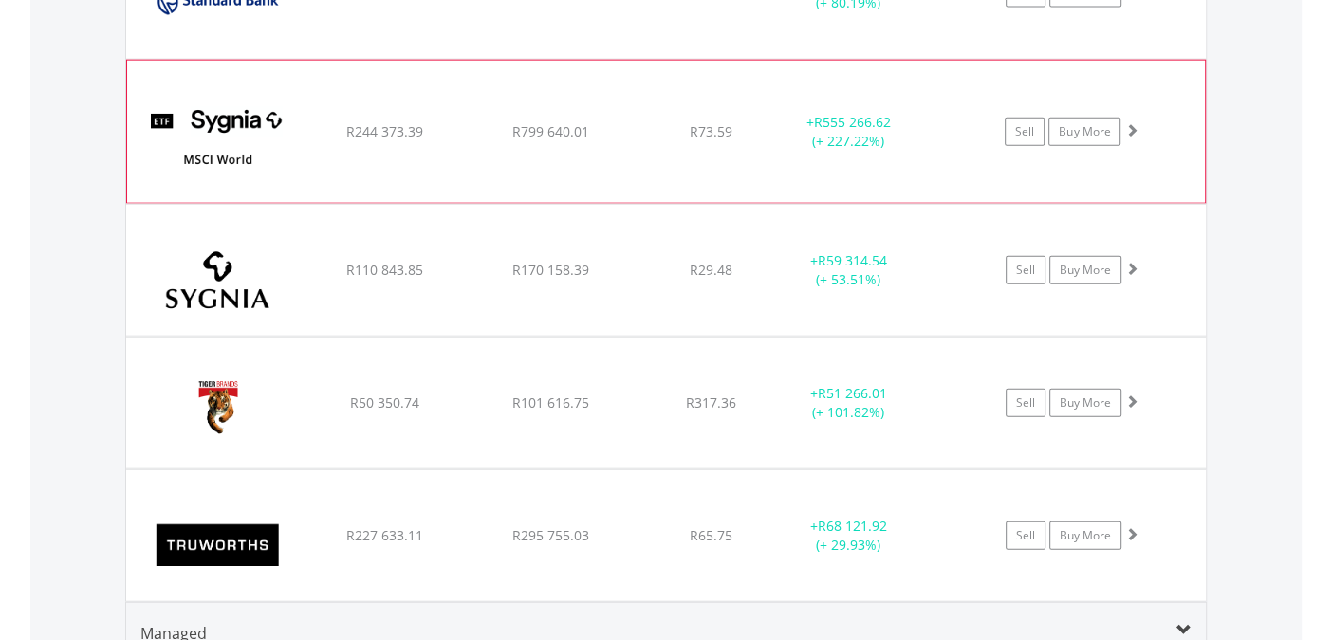
scroll to position [9299, 0]
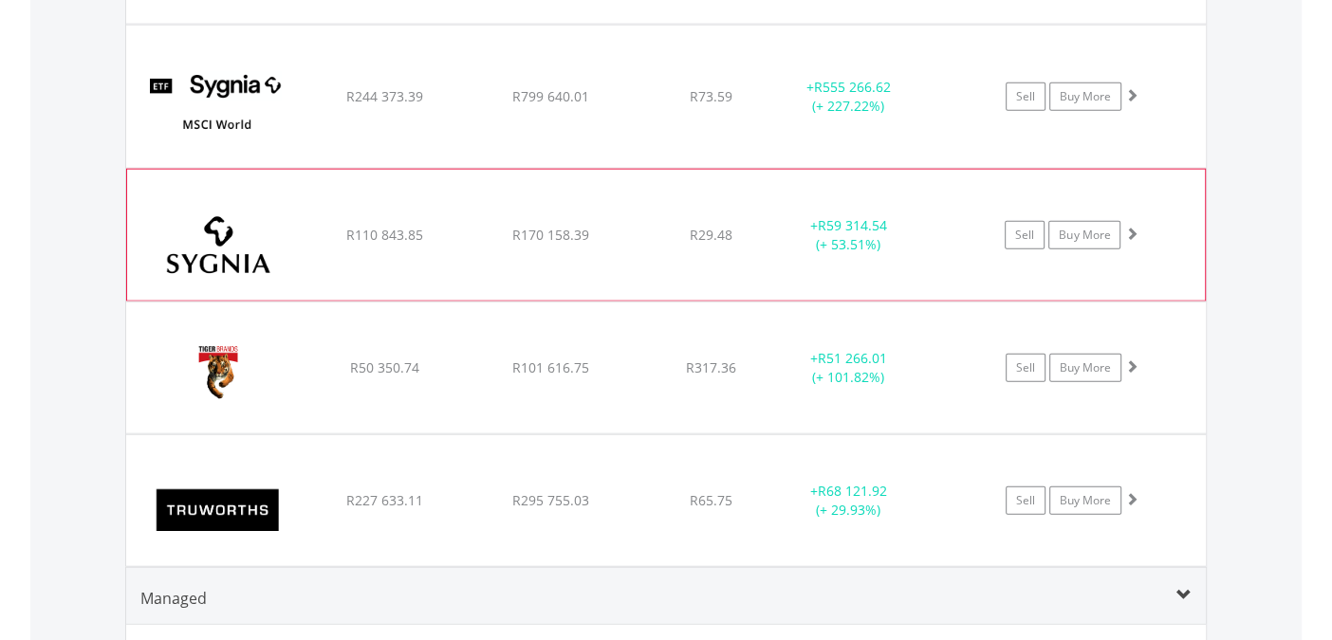
click at [1135, 227] on span at bounding box center [1130, 233] width 13 height 13
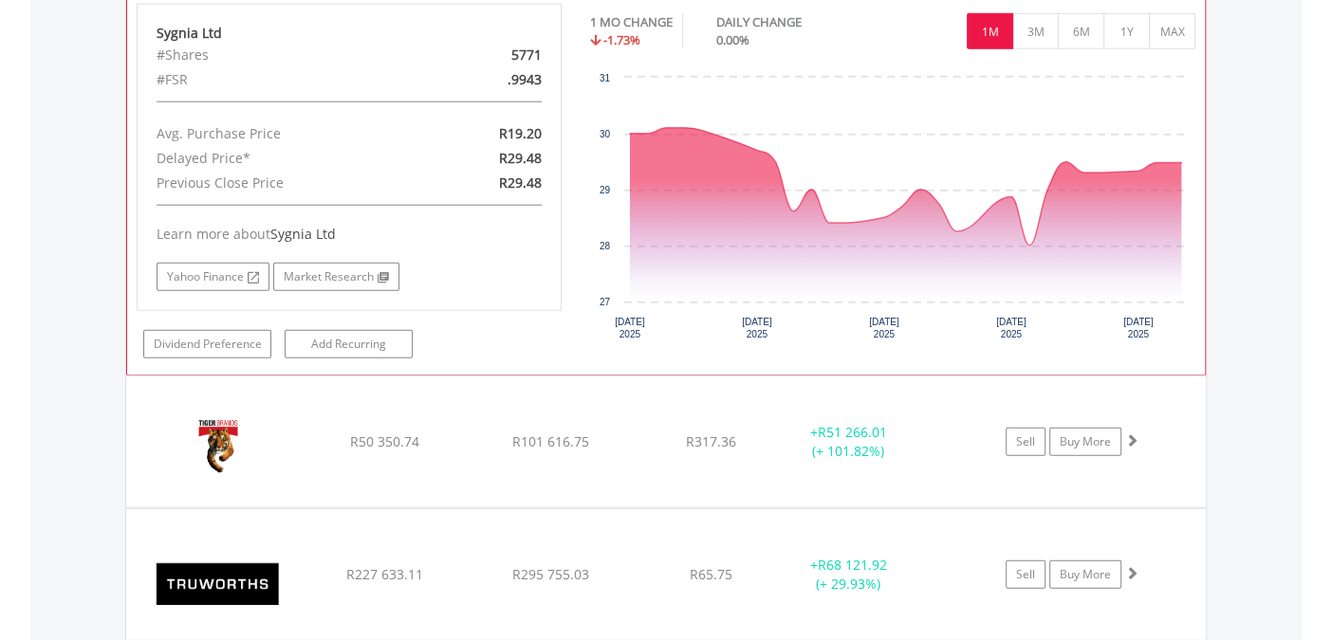
scroll to position [9613, 0]
click at [227, 263] on link "Yahoo Finance" at bounding box center [213, 277] width 113 height 28
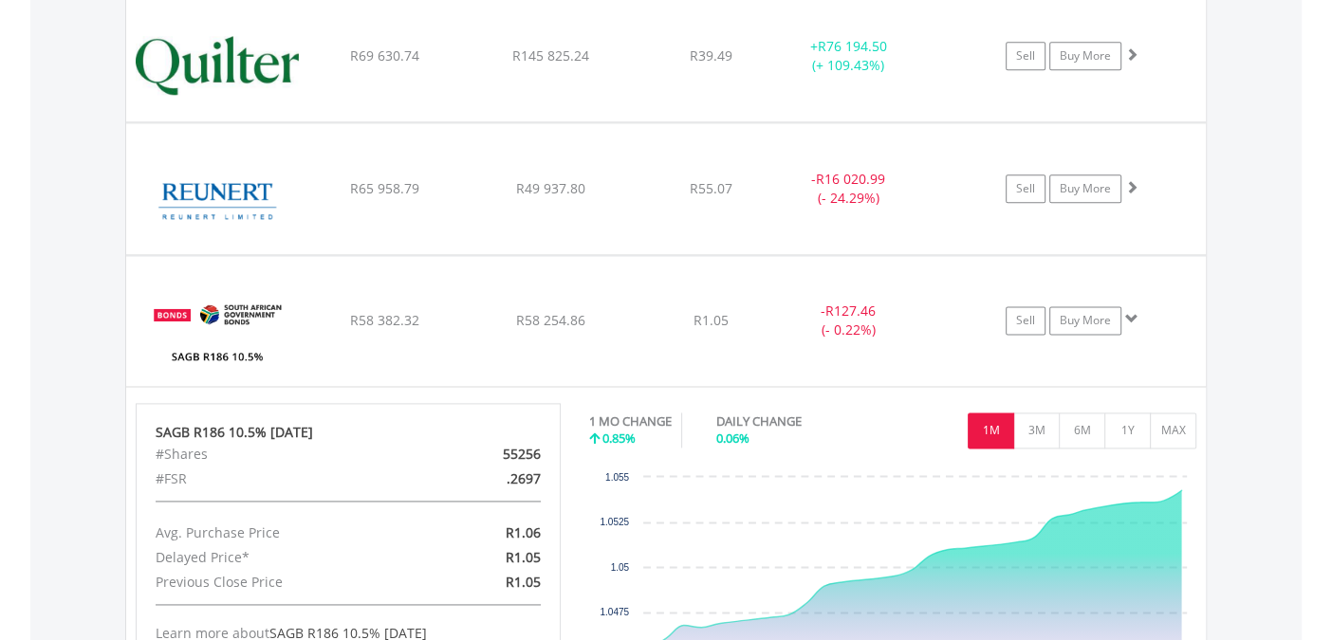
scroll to position [0, 0]
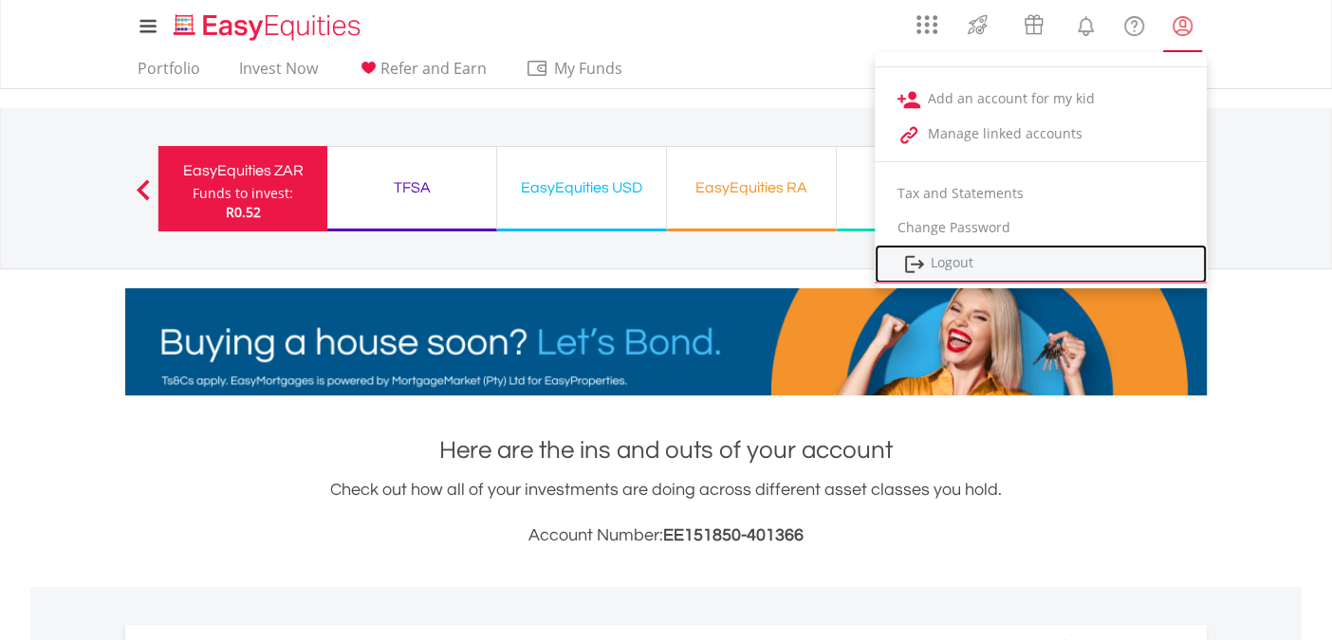
click at [948, 265] on link "Logout" at bounding box center [1041, 264] width 332 height 39
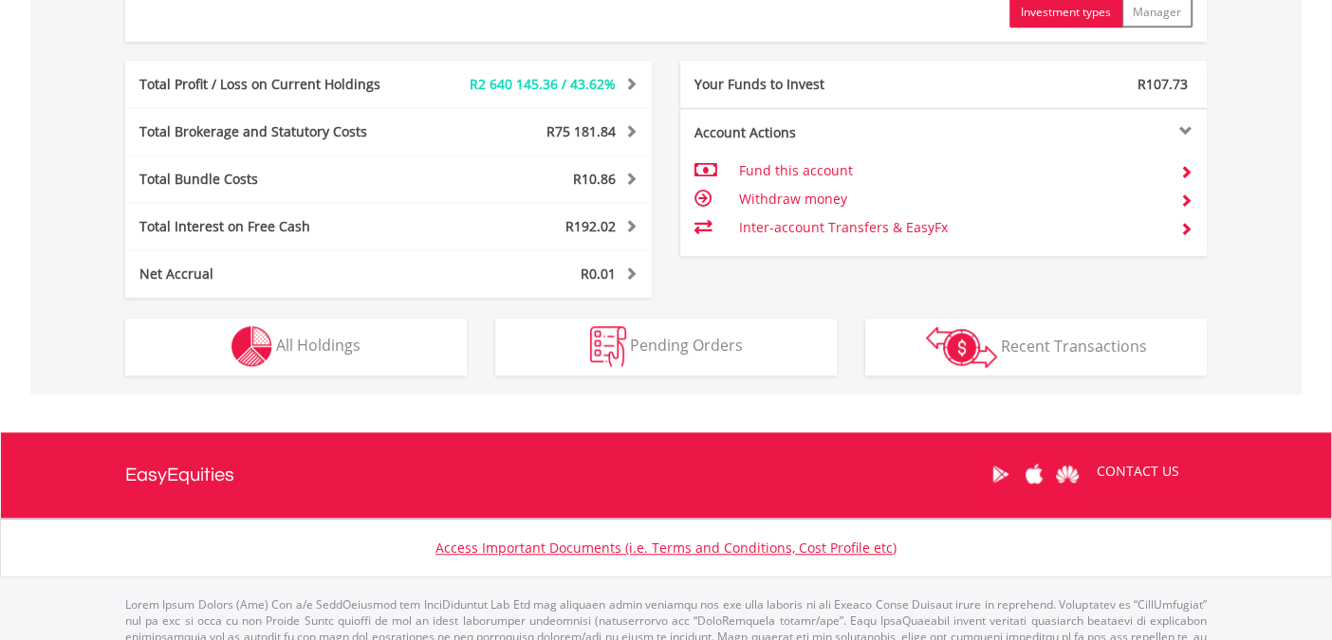
scroll to position [1113, 0]
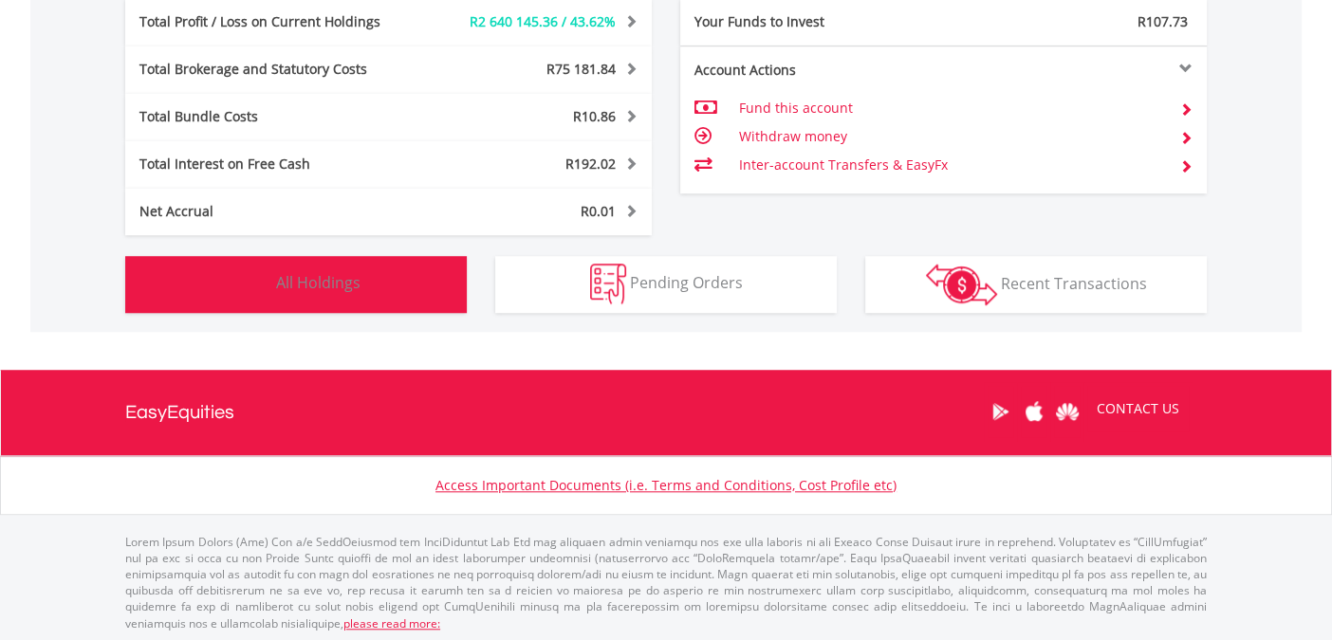
click at [330, 288] on span "All Holdings" at bounding box center [318, 282] width 84 height 21
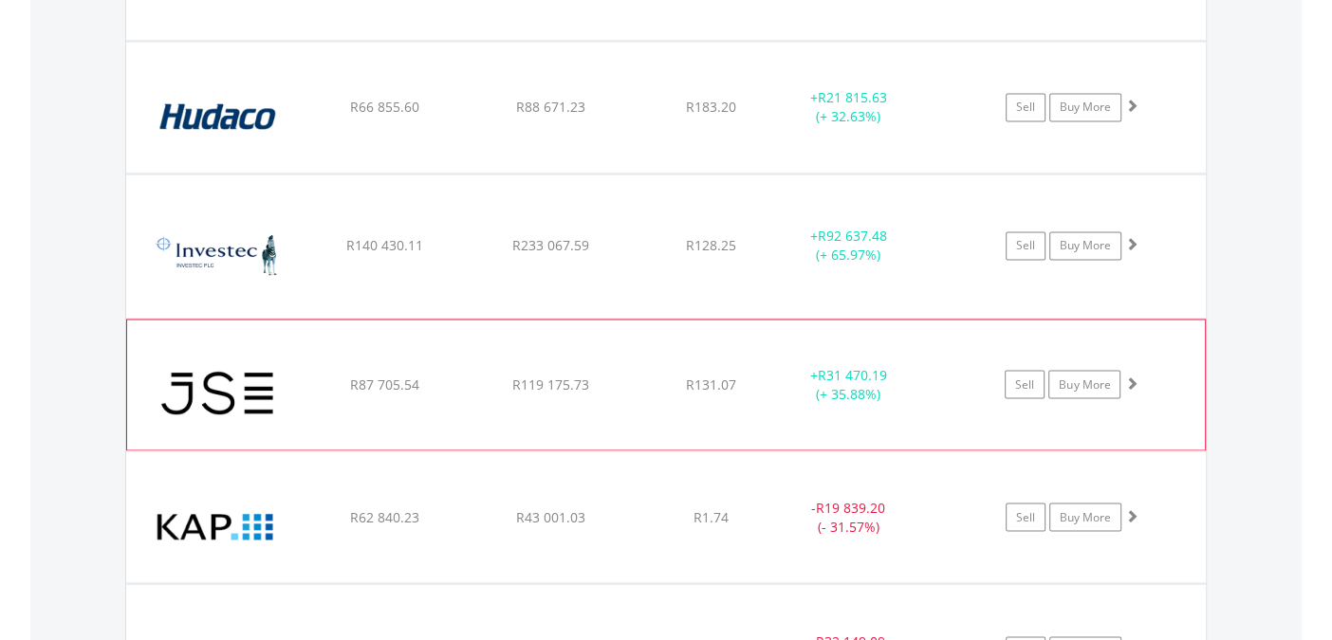
scroll to position [2527, 0]
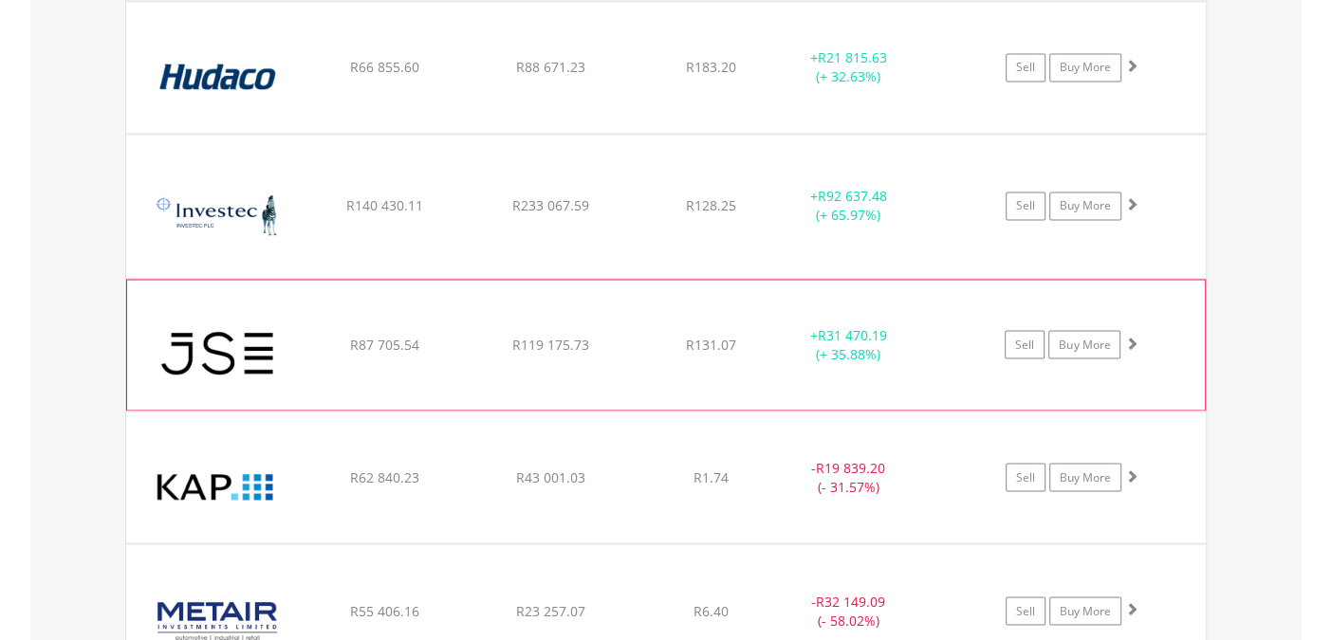
click at [1131, 336] on span at bounding box center [1130, 342] width 13 height 13
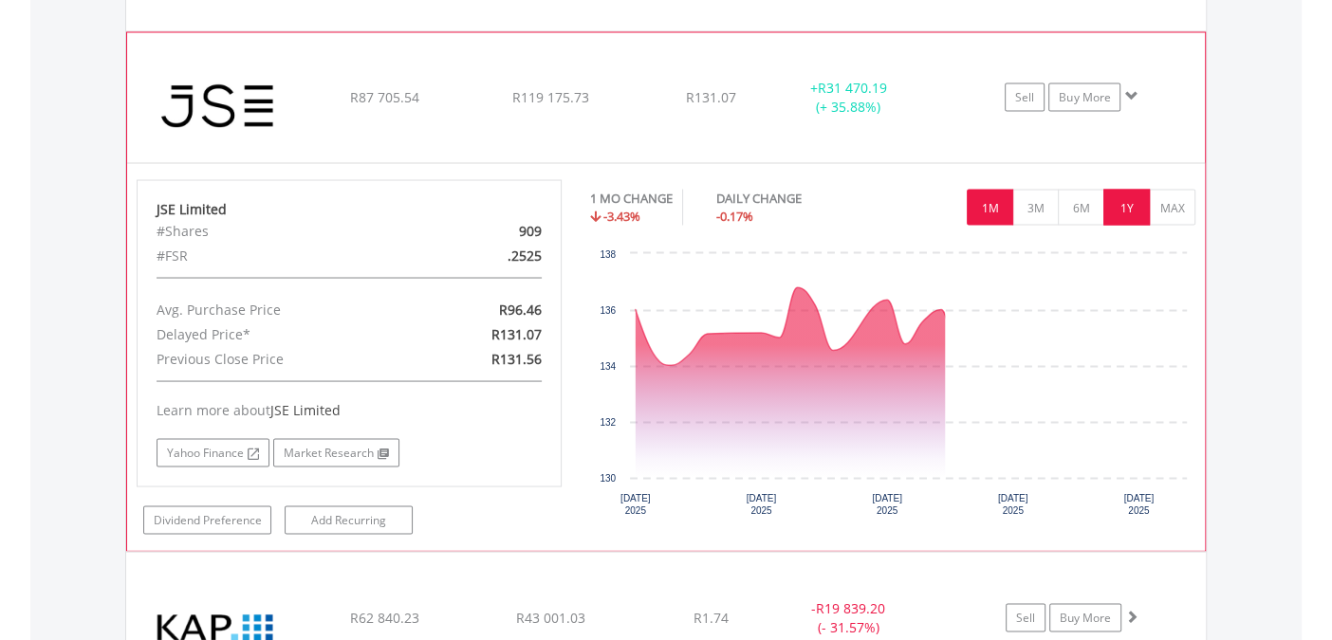
scroll to position [2842, 0]
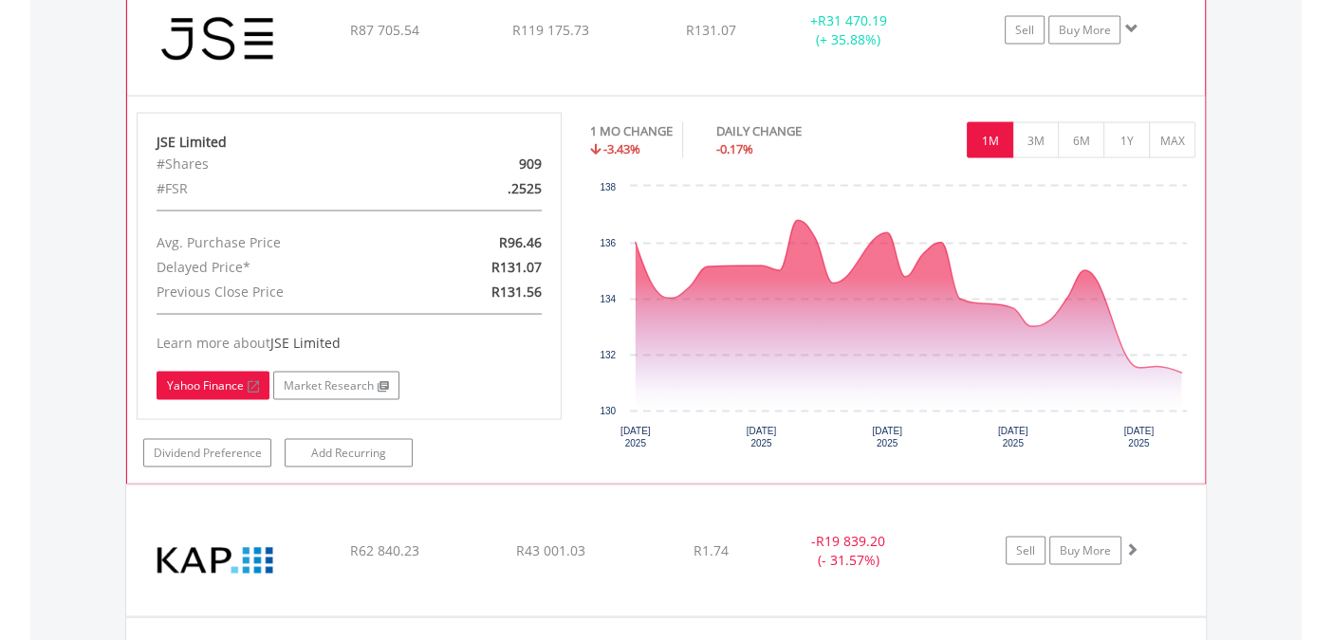
click at [228, 385] on link "Yahoo Finance" at bounding box center [213, 385] width 113 height 28
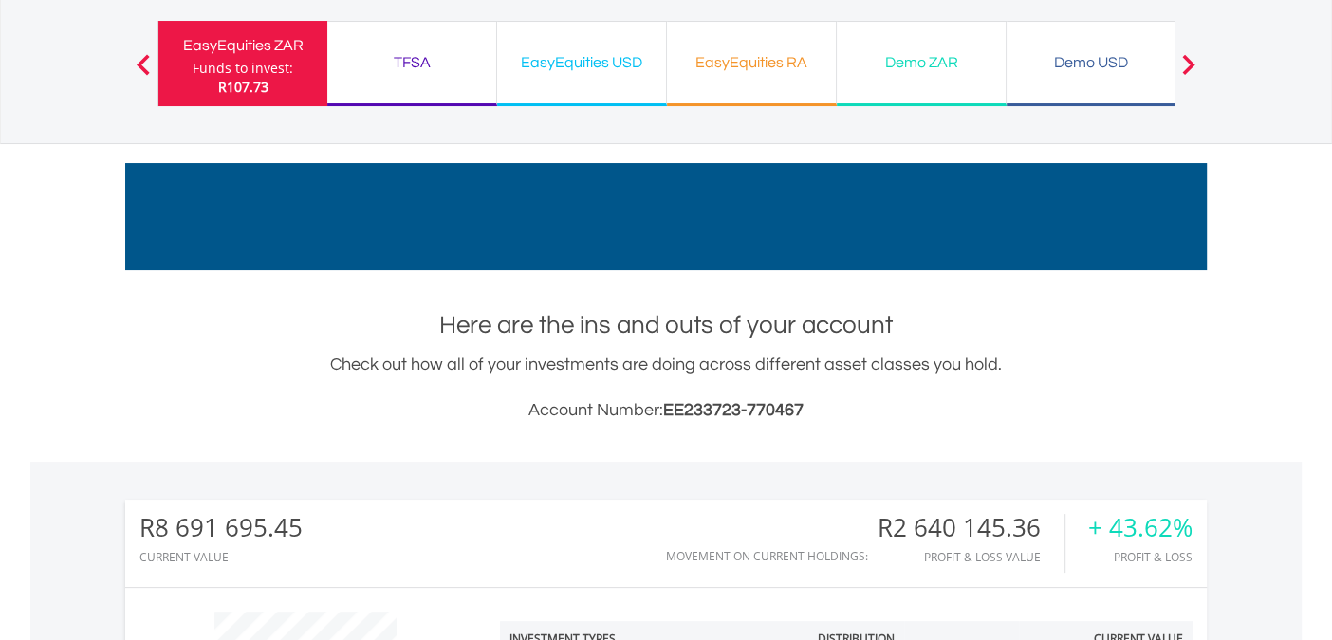
scroll to position [0, 0]
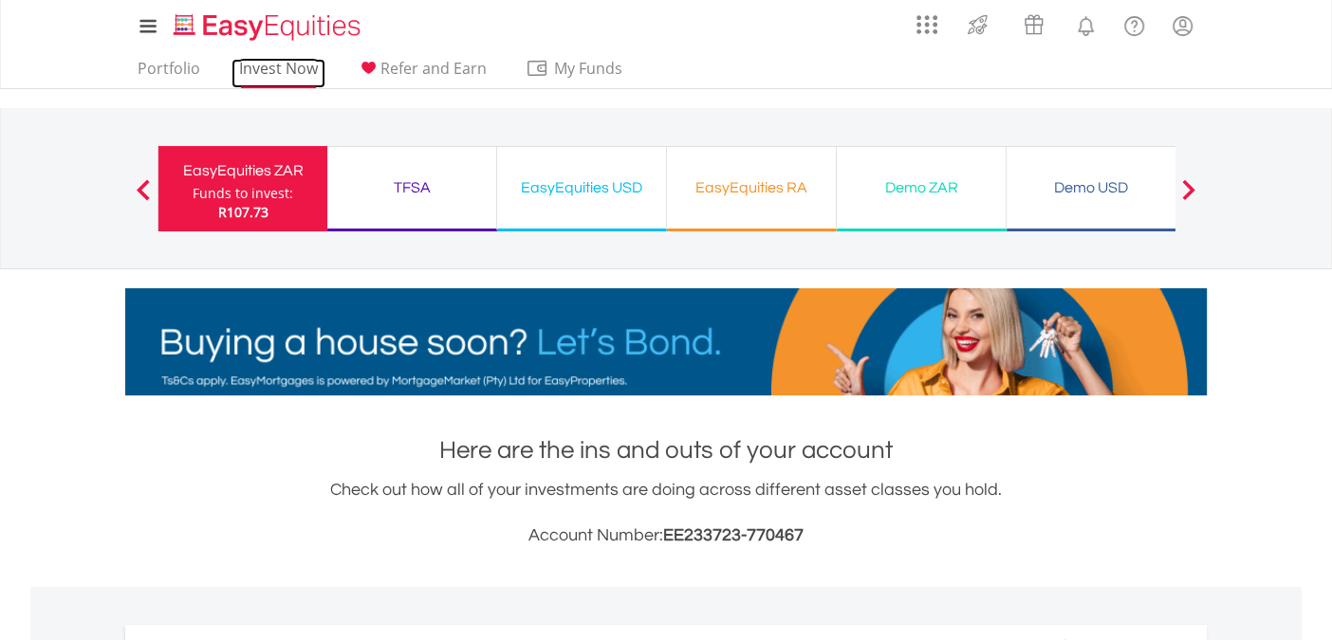
click at [282, 71] on link "Invest Now" at bounding box center [278, 73] width 94 height 29
